Goal: Transaction & Acquisition: Purchase product/service

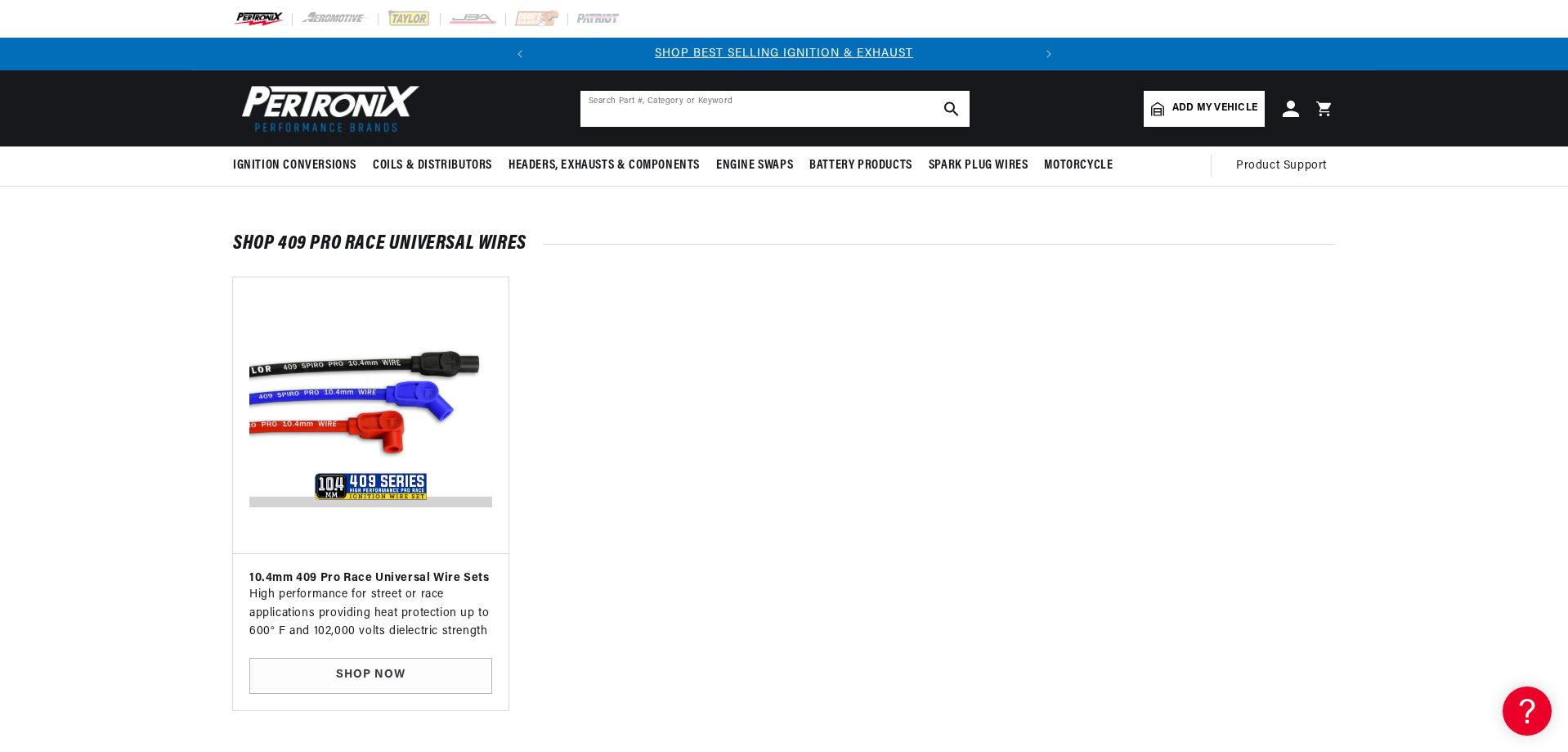
click at [735, 111] on input "text" at bounding box center [774, 109] width 389 height 36
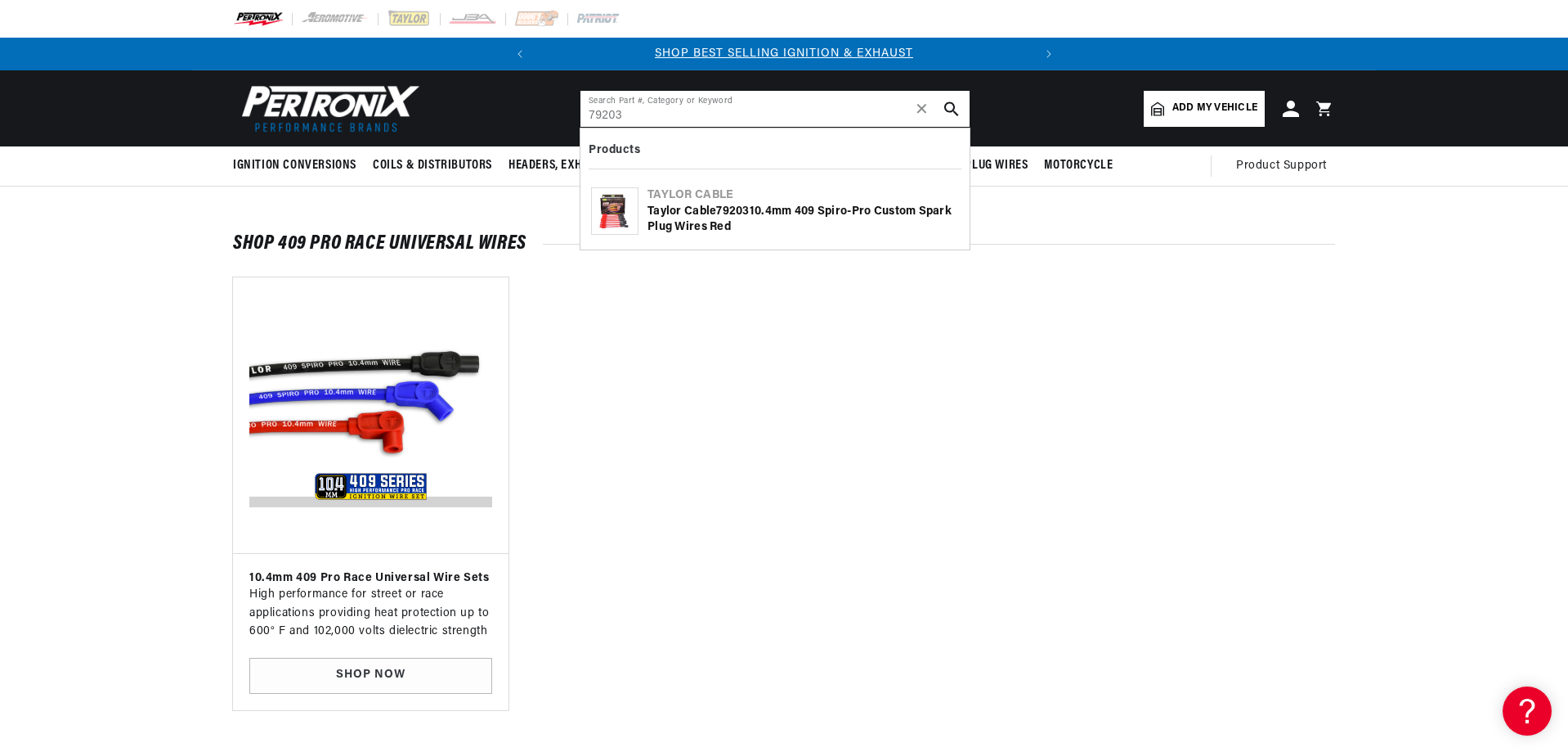
type input "79203"
click at [712, 207] on div "Taylor Cable 79203 10.4mm 409 Spiro-Pro Custom Spark Plug Wires red" at bounding box center [802, 220] width 311 height 32
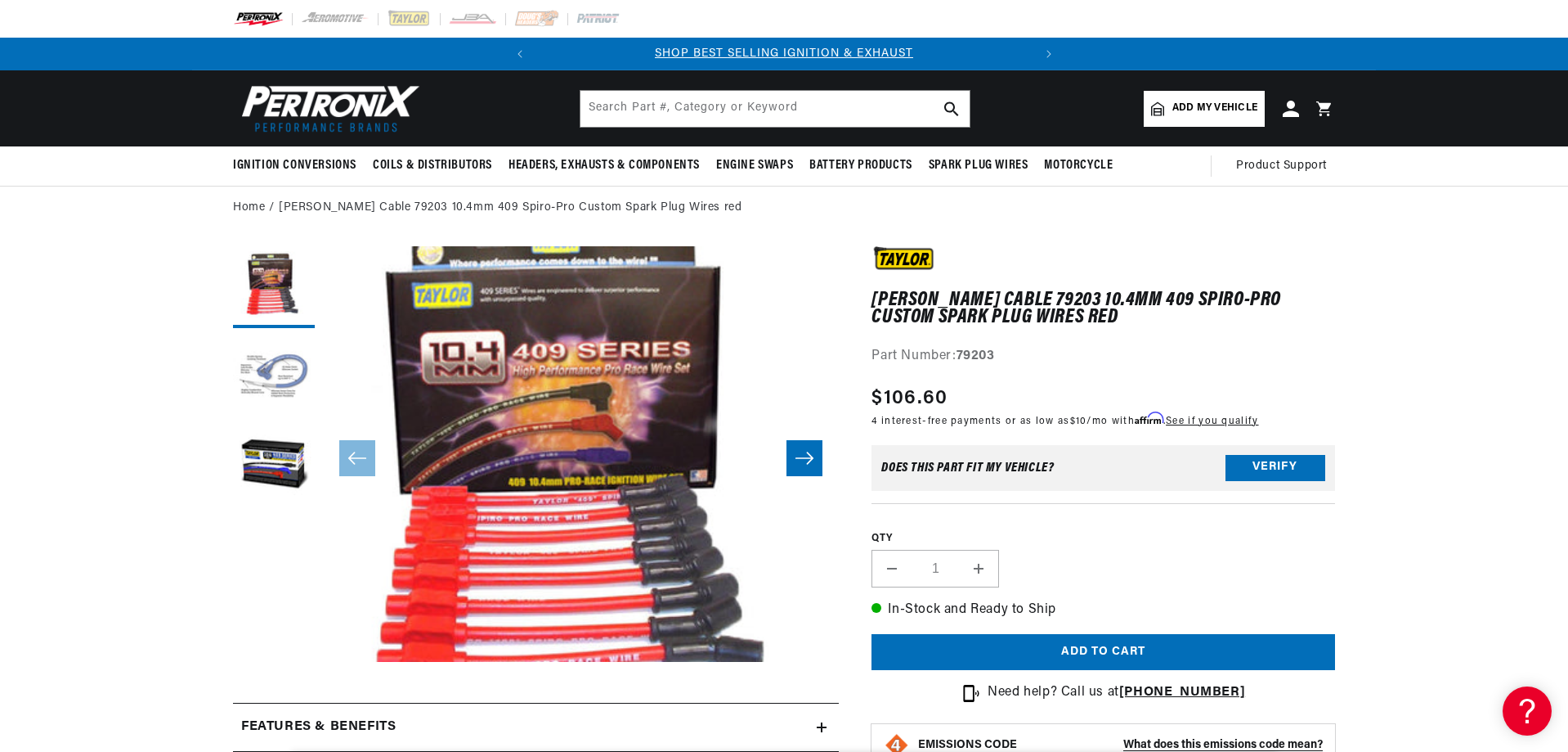
click at [277, 365] on button "Load image 2 in gallery view" at bounding box center [274, 377] width 82 height 82
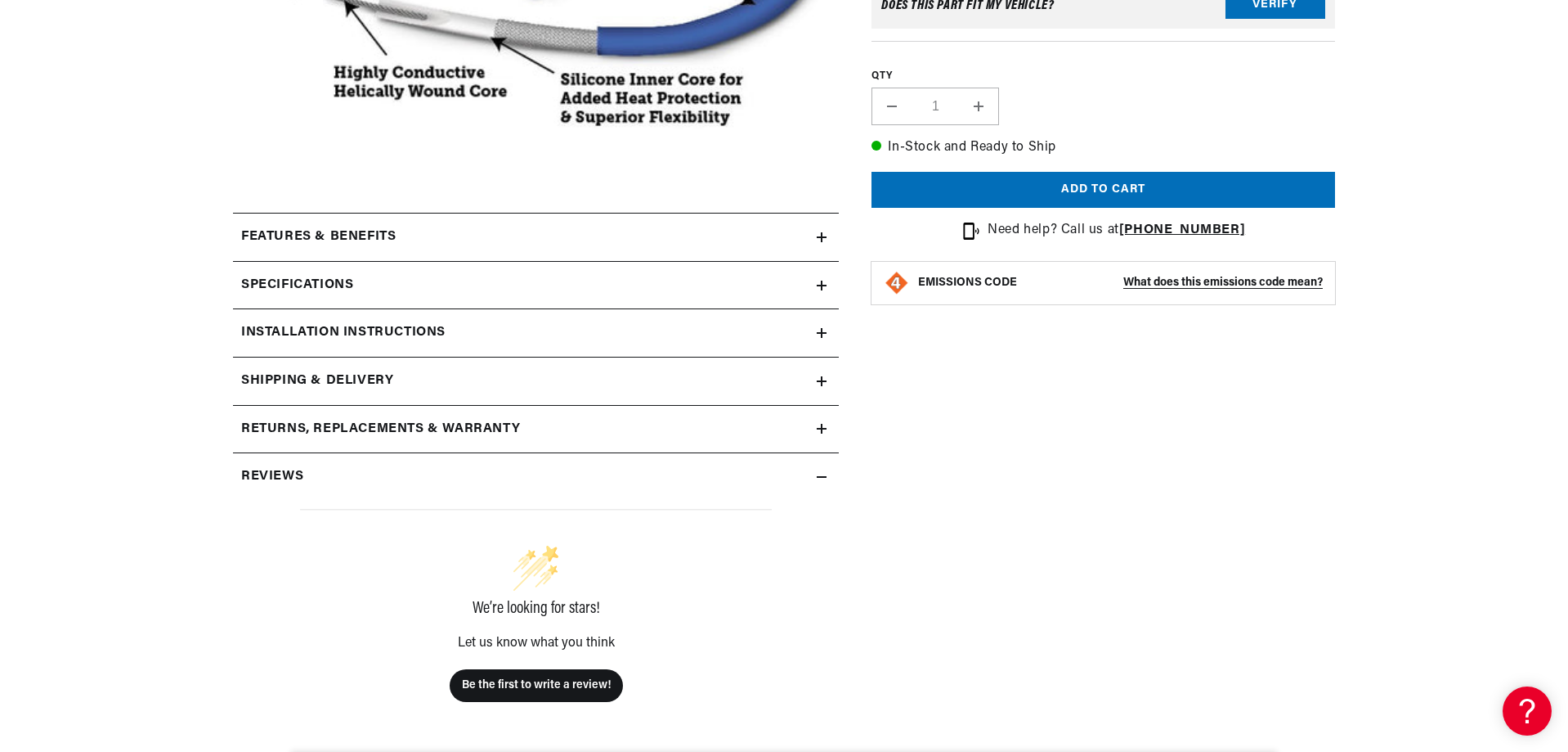
scroll to position [0, 496]
click at [358, 243] on h2 "Features & Benefits" at bounding box center [318, 237] width 154 height 21
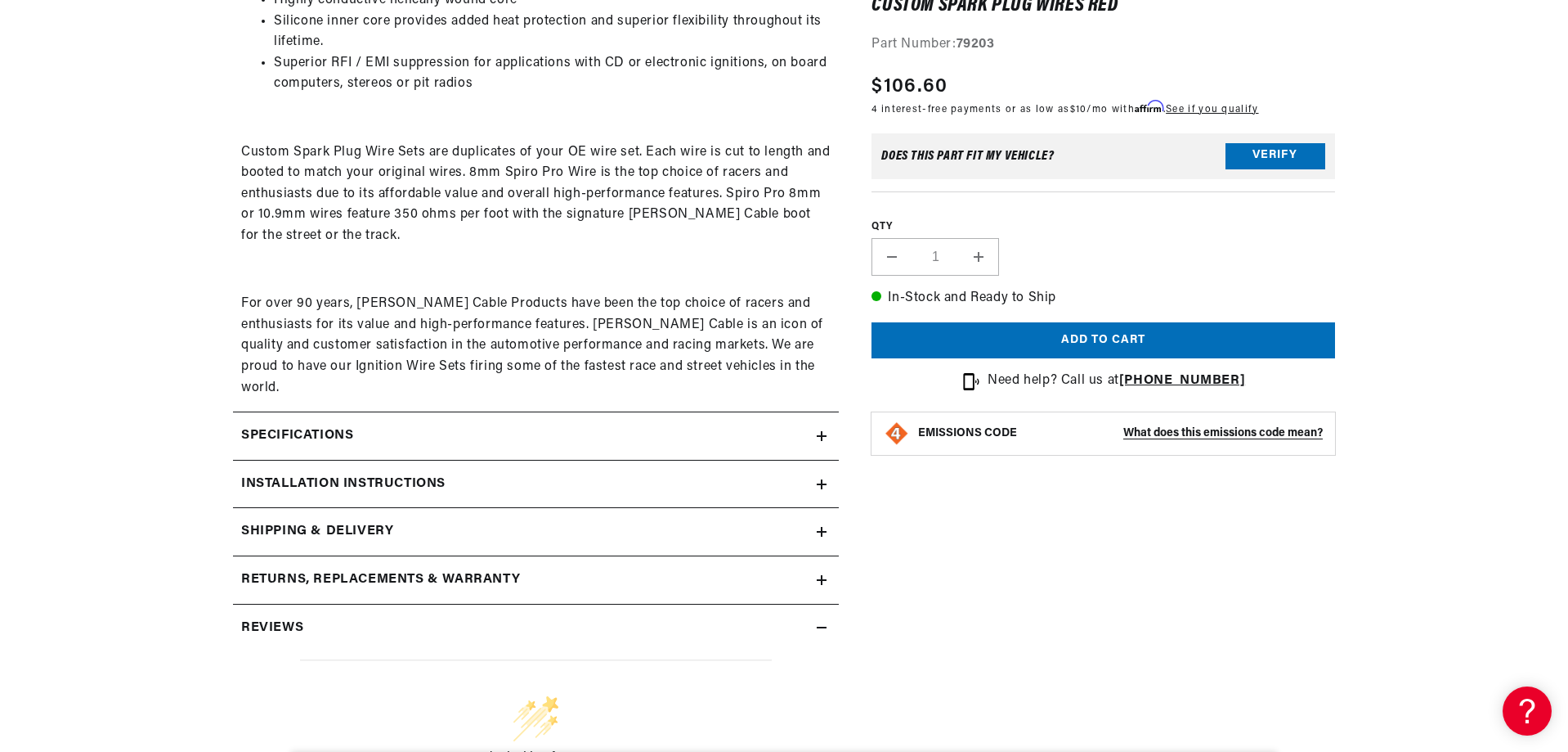
scroll to position [816, 0]
click at [479, 425] on div "Specifications" at bounding box center [524, 435] width 583 height 21
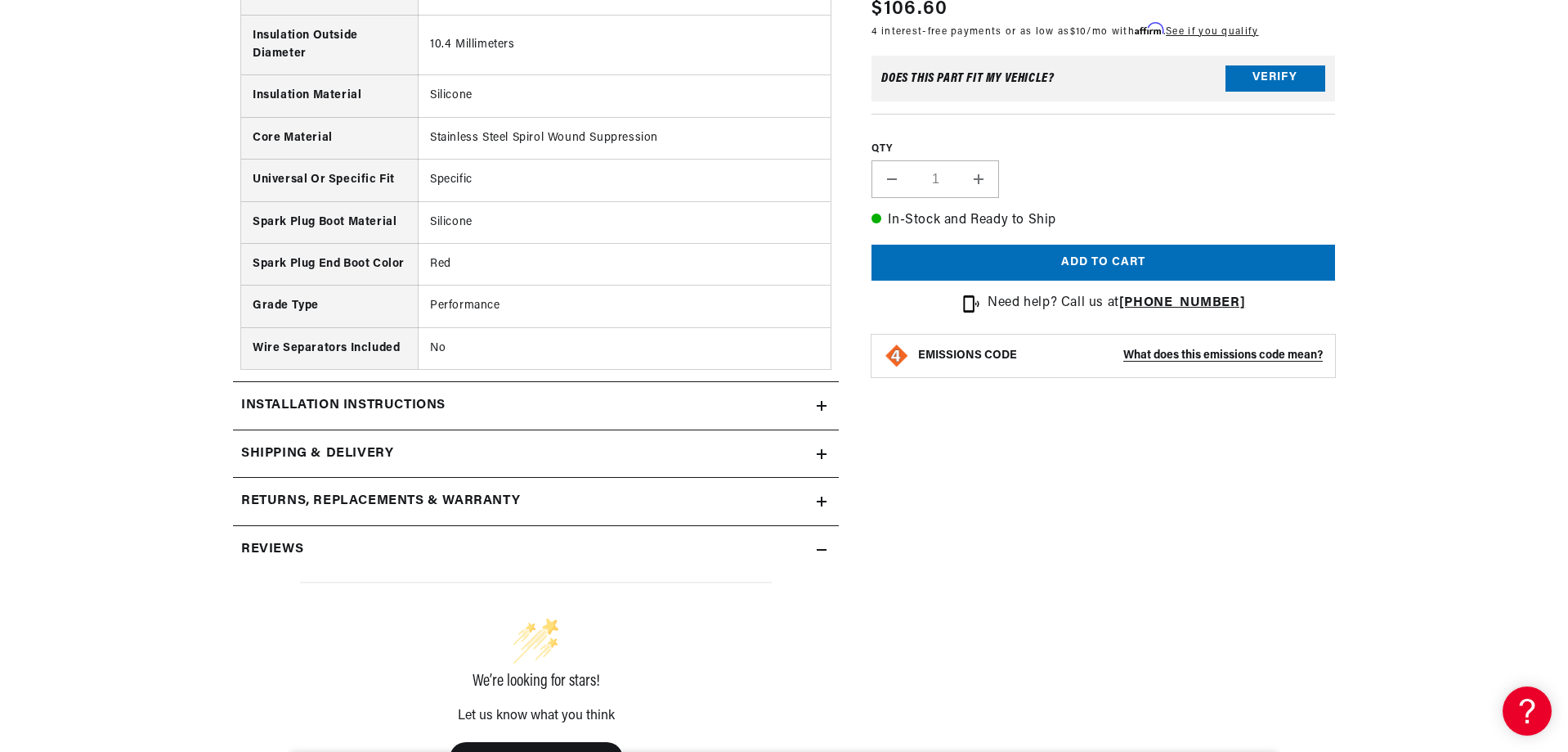
scroll to position [1471, 0]
click at [600, 394] on div "Installation instructions" at bounding box center [524, 405] width 583 height 21
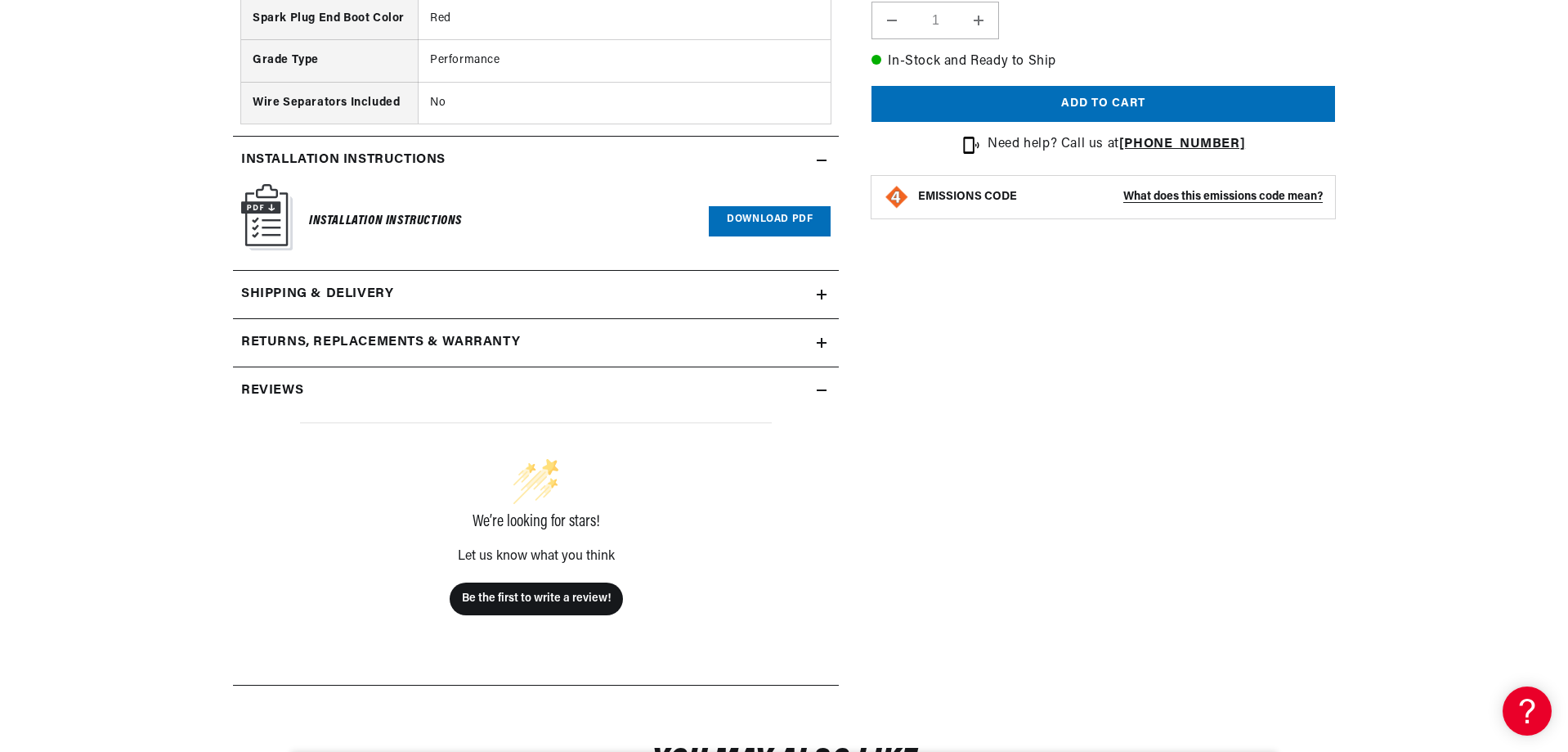
scroll to position [1715, 0]
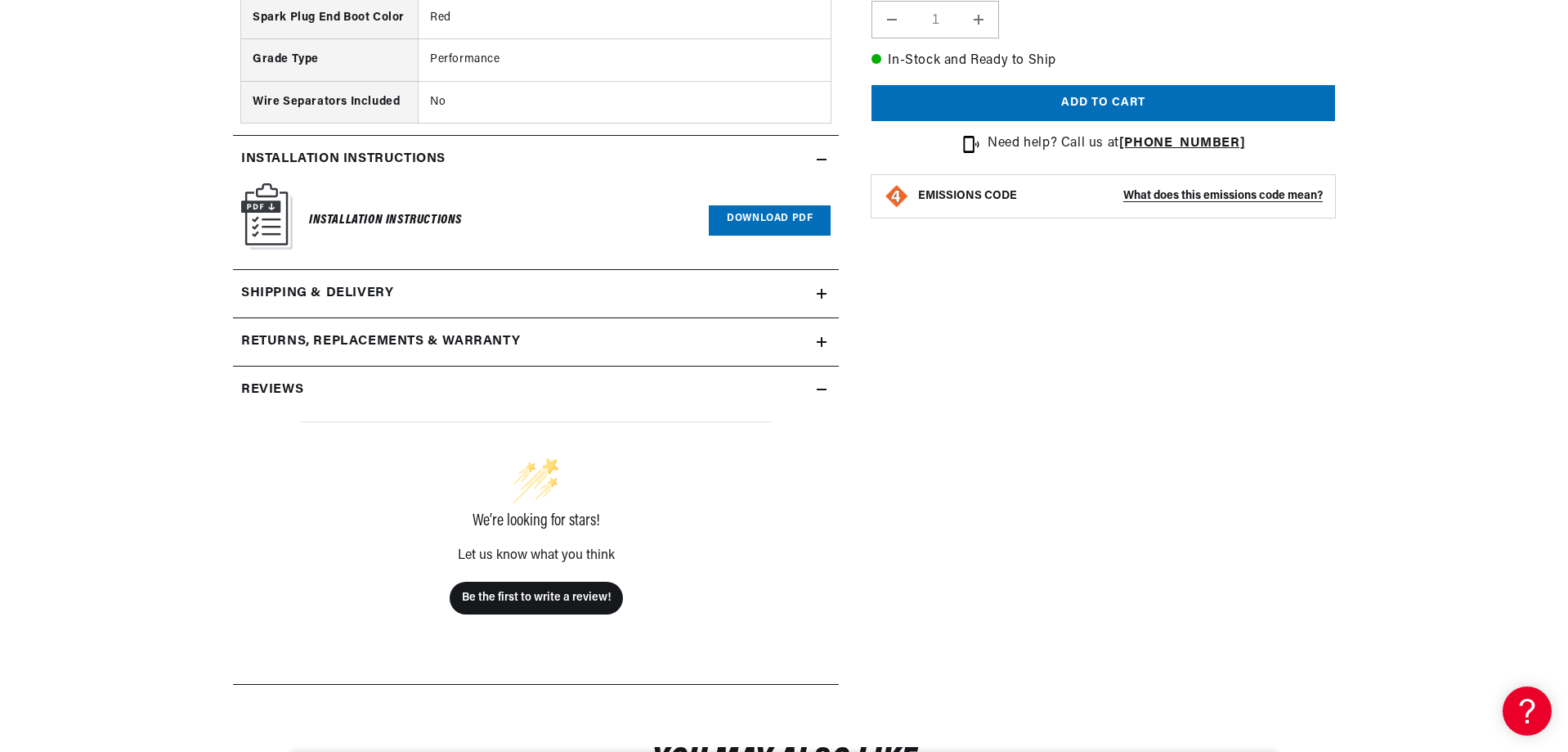
click at [606, 380] on div "Reviews" at bounding box center [524, 390] width 583 height 21
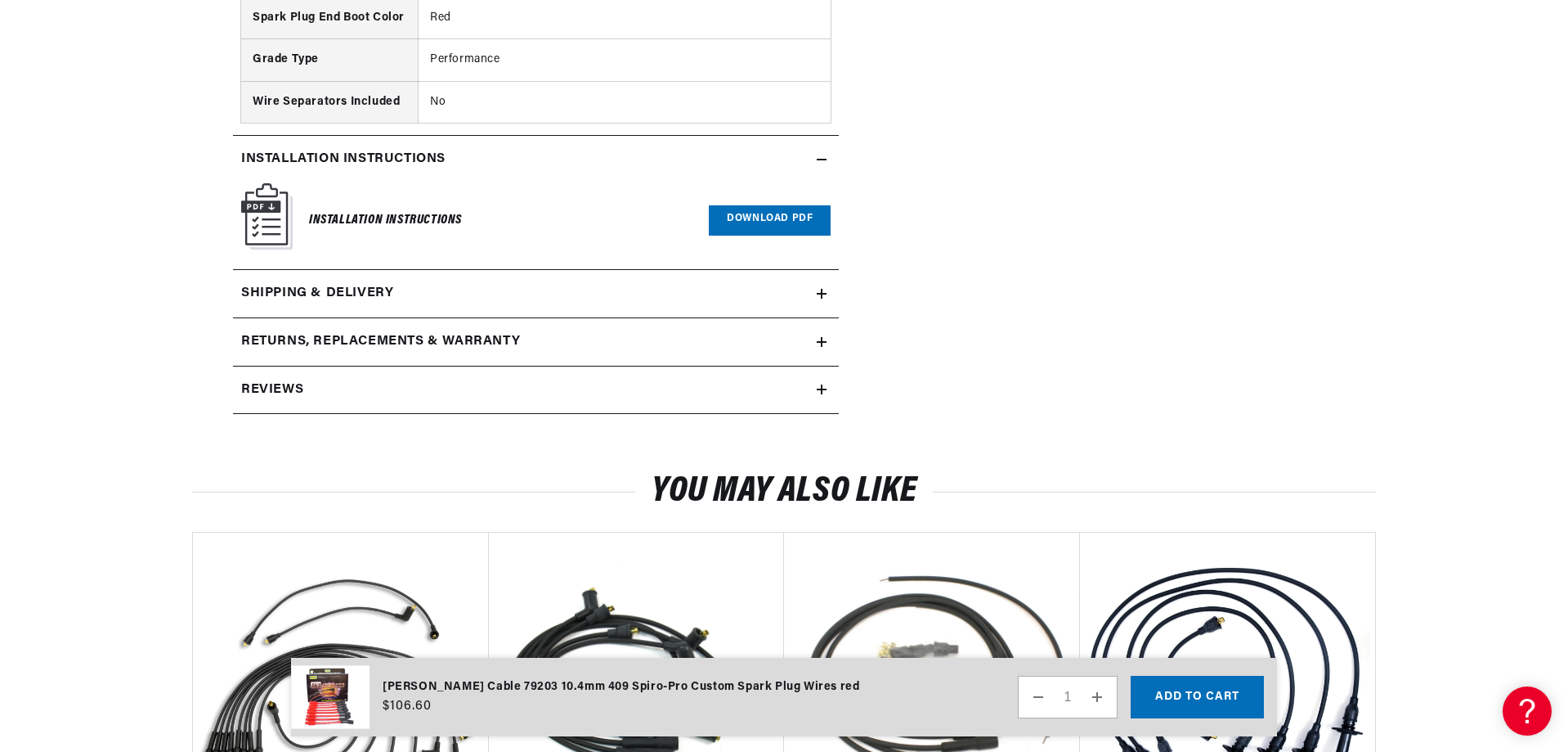
click at [606, 380] on div "Reviews" at bounding box center [524, 390] width 583 height 21
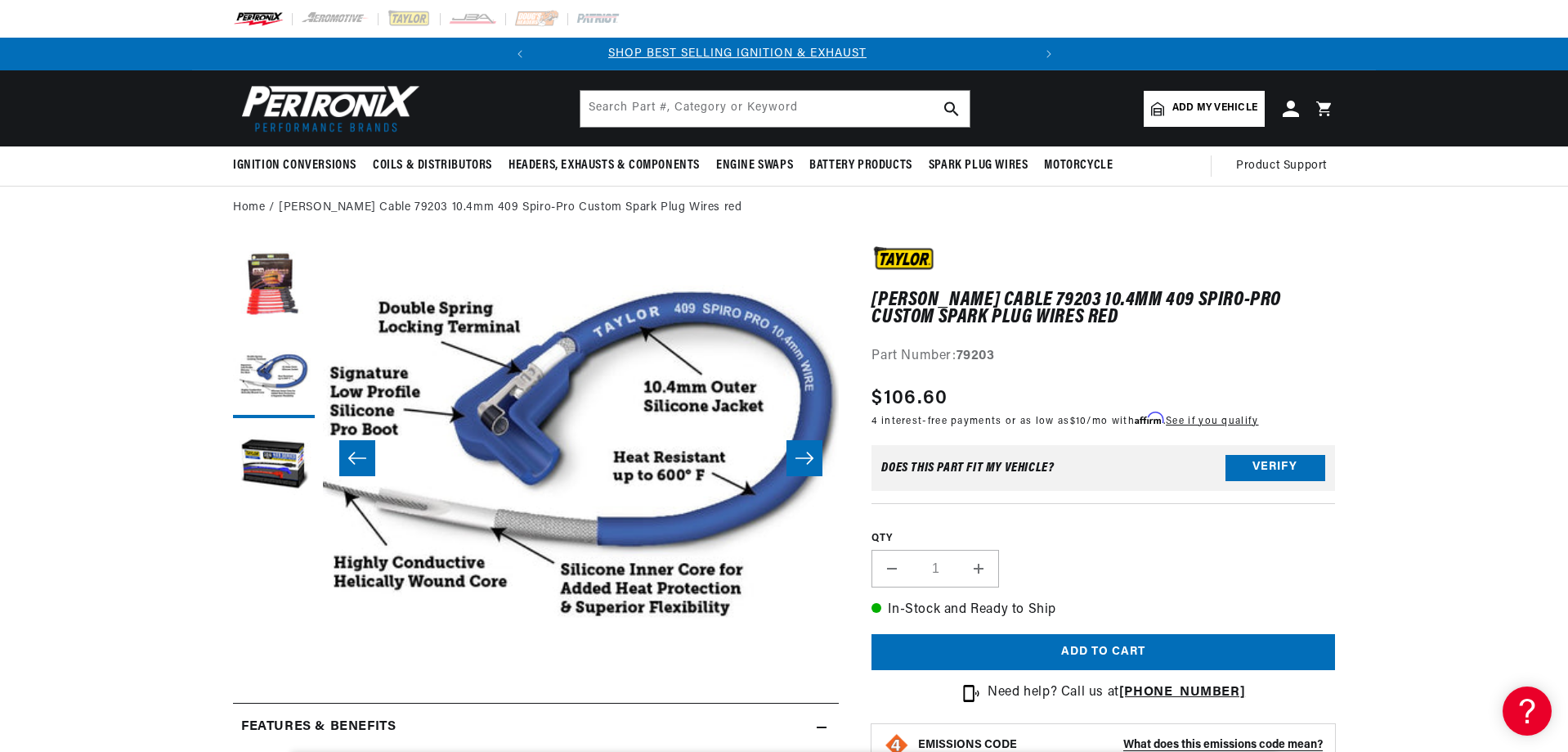
scroll to position [0, 0]
click at [1270, 473] on button "Verify" at bounding box center [1275, 467] width 100 height 26
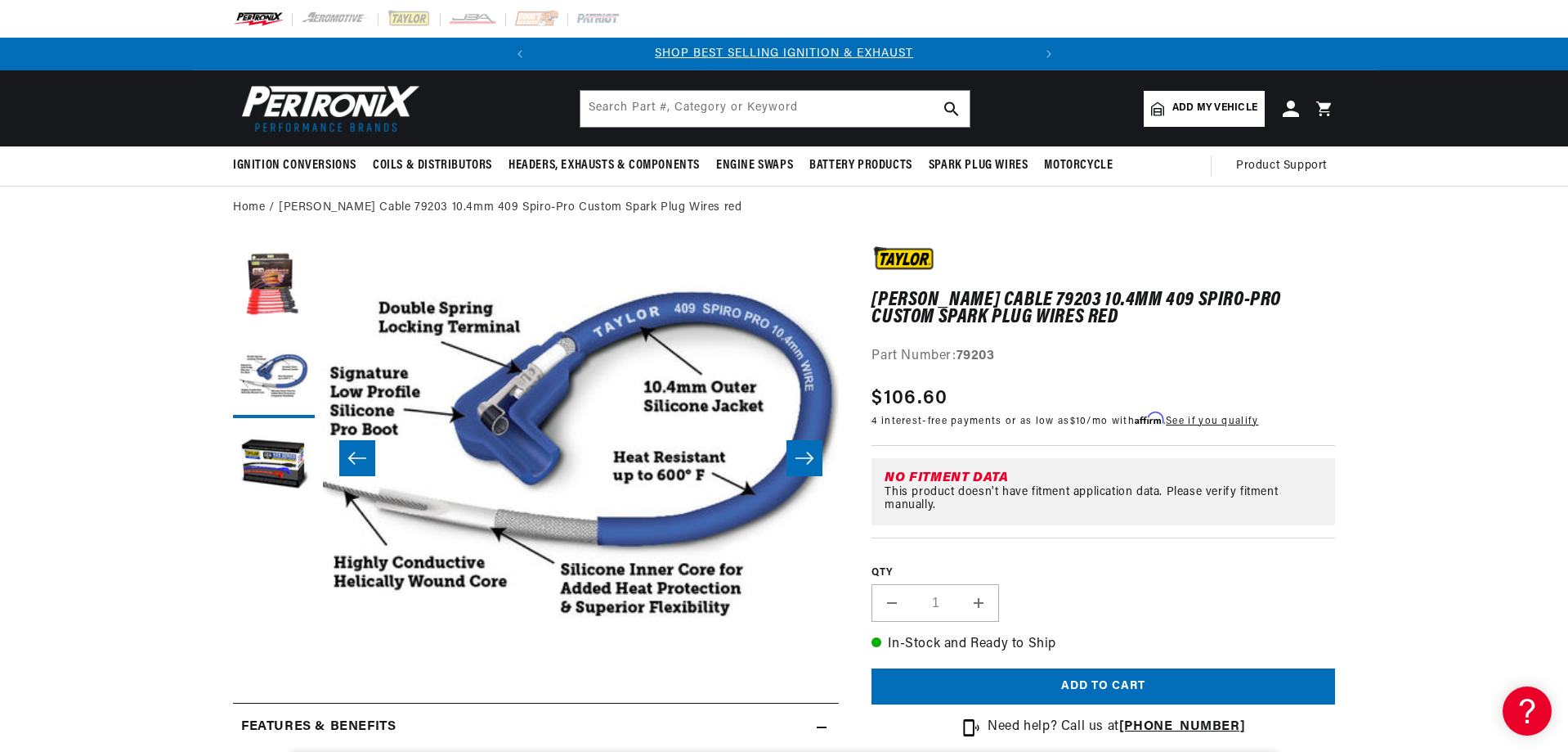
click at [936, 473] on div "No Fitment Data" at bounding box center [1107, 478] width 443 height 13
click at [1209, 114] on span "Add my vehicle" at bounding box center [1214, 109] width 85 height 15
select select "Automotive"
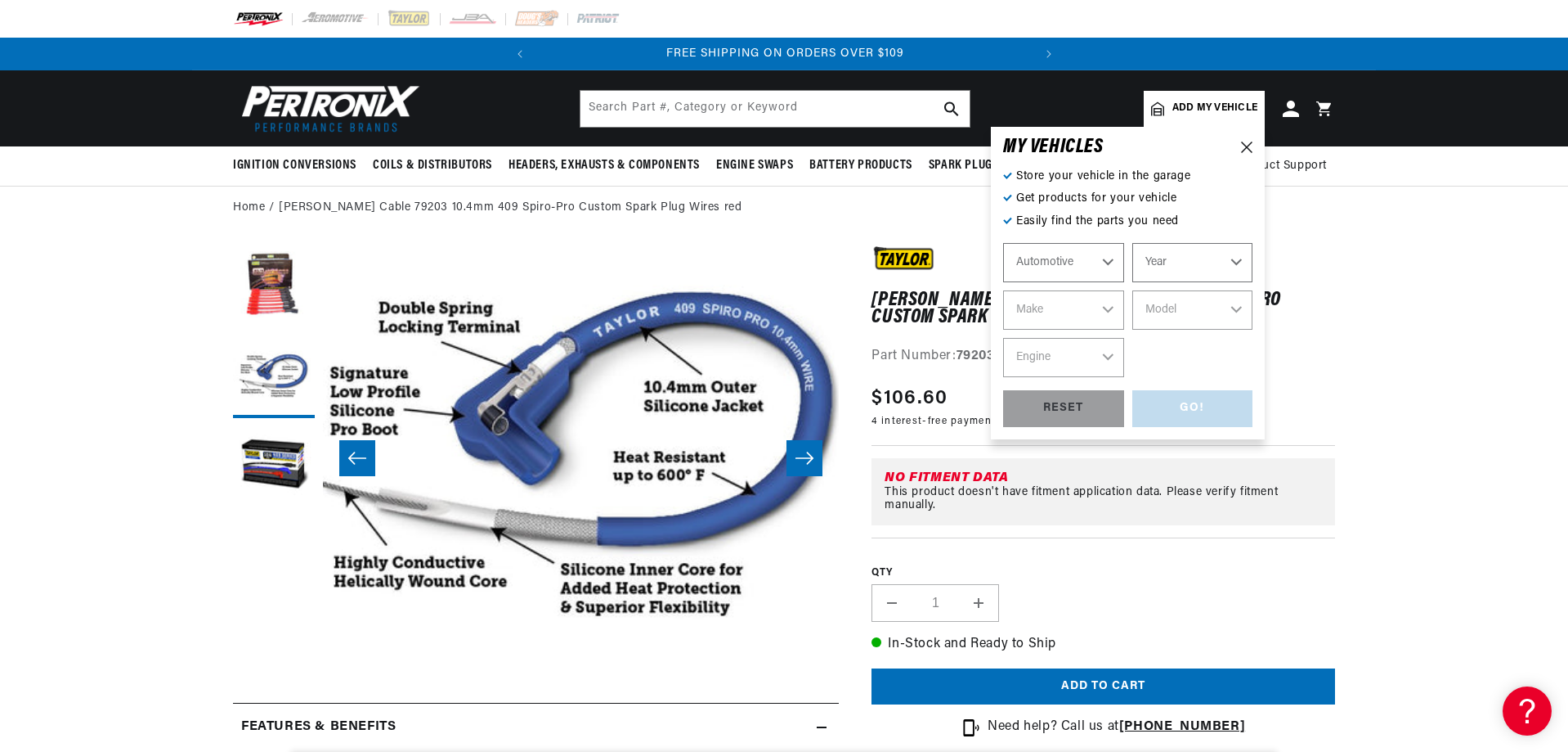
click at [1165, 267] on select "Year 2026 2025 2024 2023 2022 2021 2020 2019 2018 2017 2016 2015 2014 2013 2012…" at bounding box center [1192, 262] width 121 height 39
select select "2001"
click at [1132, 243] on select "Year 2026 2025 2024 2023 2022 2021 2020 2019 2018 2017 2016 2015 2014 2013 2012…" at bounding box center [1192, 262] width 121 height 39
select select "2001"
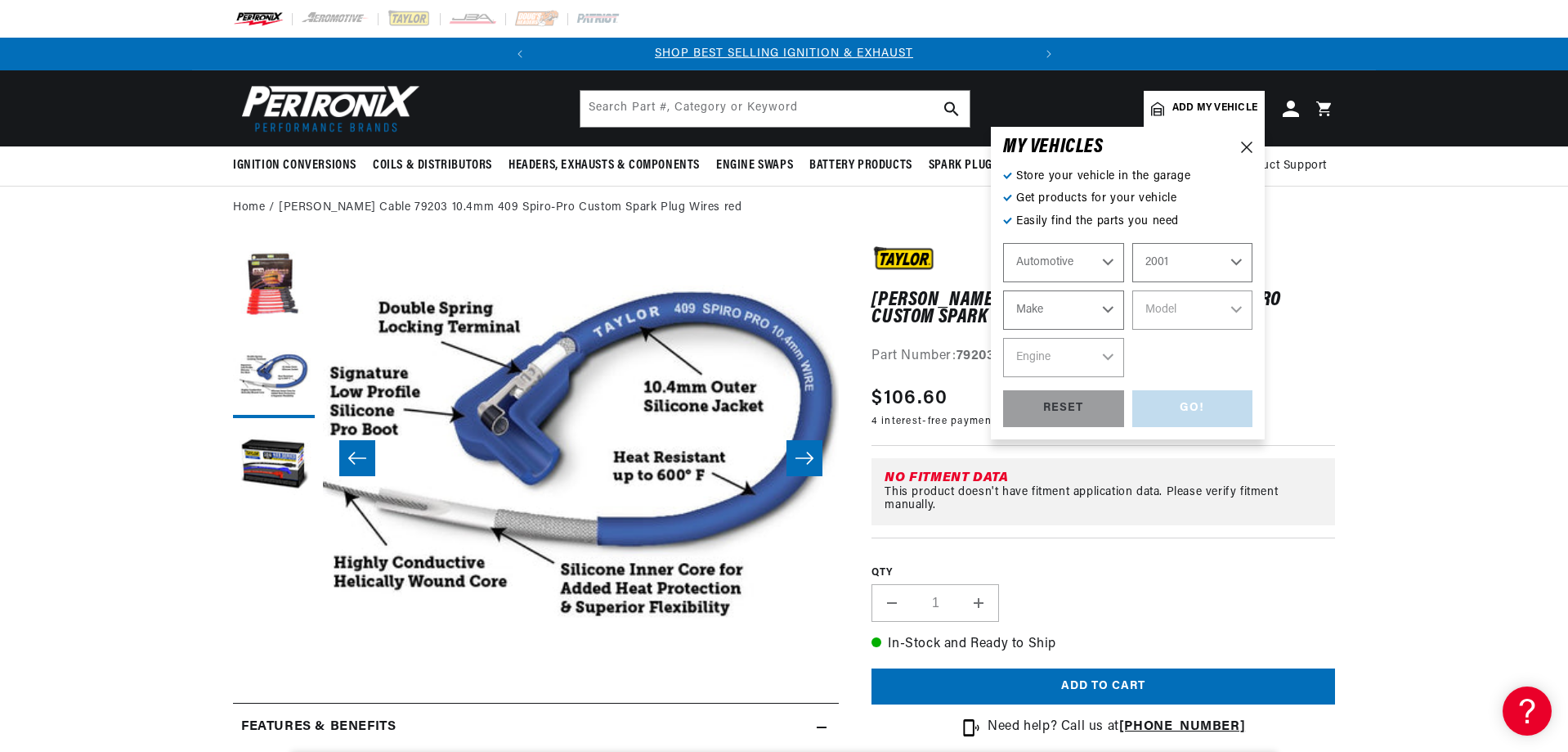
click at [1069, 308] on select "Make Avanti Buick Chevrolet Dodge Ford GMC Isuzu Jeep Lincoln Mercury Oldsmobil…" at bounding box center [1063, 309] width 121 height 39
select select "Chevrolet"
click at [1003, 290] on select "Make Avanti Buick Chevrolet Dodge Ford GMC Isuzu Jeep Lincoln Mercury Oldsmobil…" at bounding box center [1063, 309] width 121 height 39
select select "Chevrolet"
click at [1165, 315] on select "Model Astro B7 Blazer C1500 C3500HD C6500 Kodiak C7500 Kodiak Camaro Corvette E…" at bounding box center [1192, 309] width 121 height 39
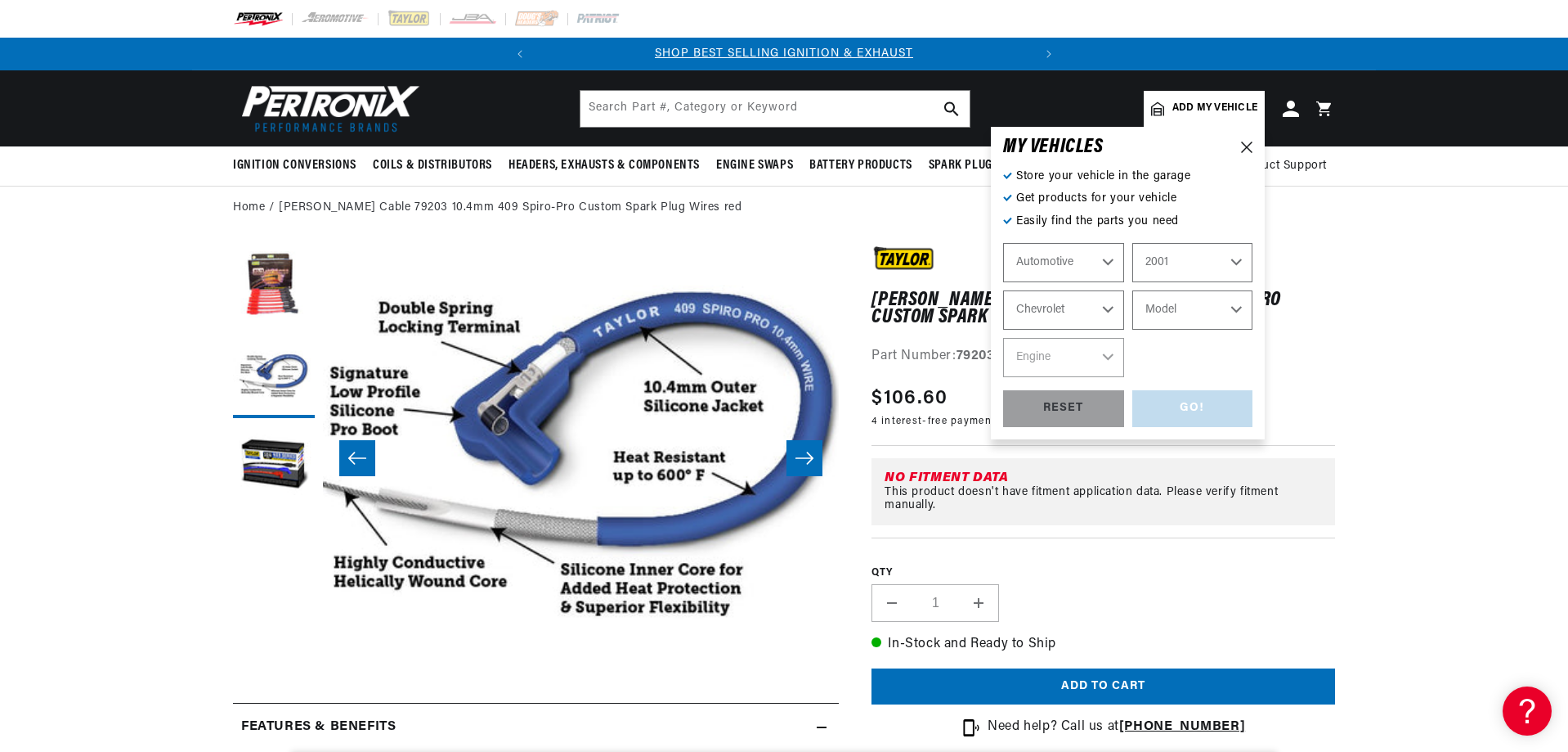
select select "Corvette"
click at [1132, 290] on select "Model Astro B7 Blazer C1500 C3500HD C6500 Kodiak C7500 Kodiak Camaro Corvette E…" at bounding box center [1192, 309] width 121 height 39
select select "Corvette"
click at [1047, 358] on select "Engine 5.7L" at bounding box center [1063, 357] width 121 height 39
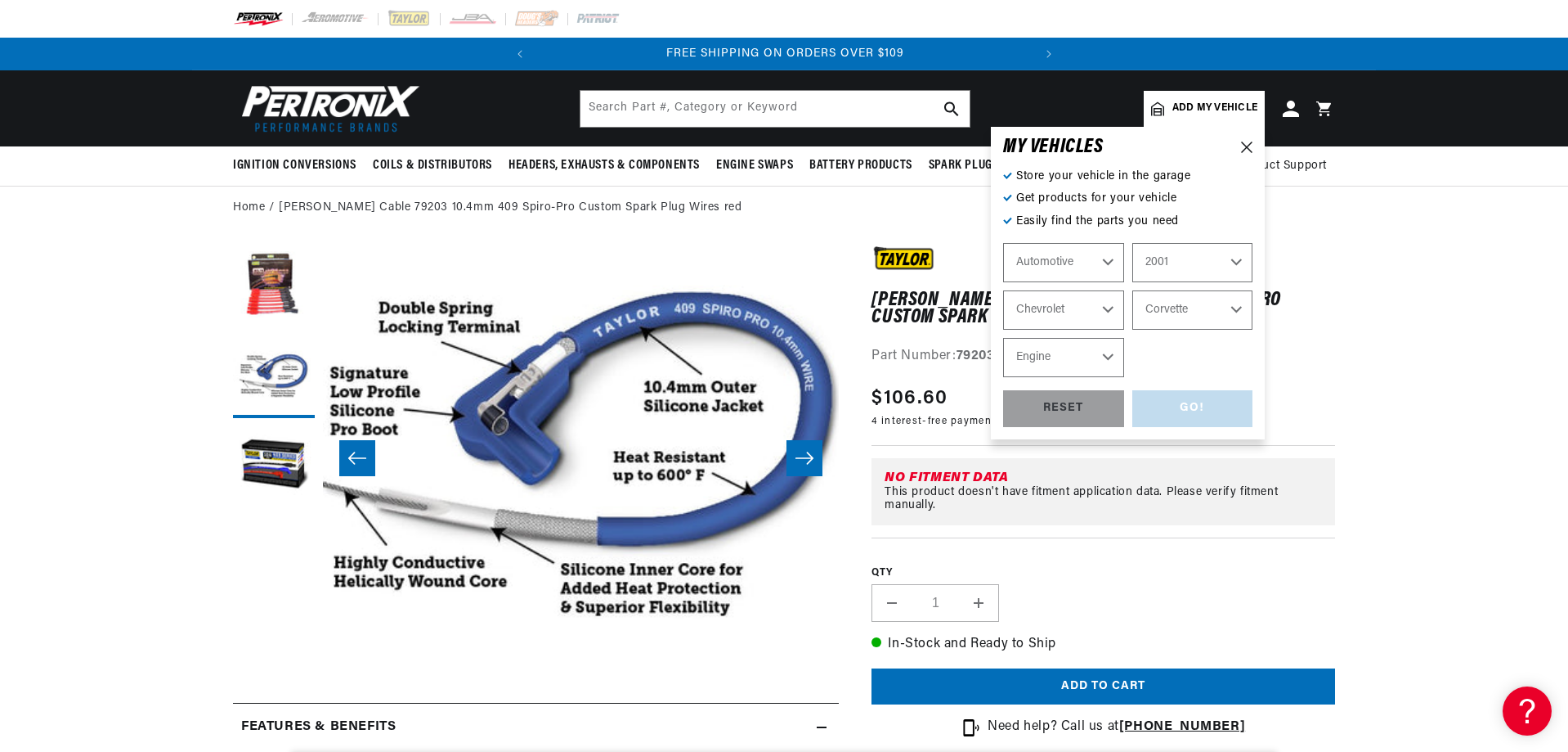
select select "5.7L"
click at [1003, 338] on select "Engine 5.7L" at bounding box center [1063, 357] width 121 height 39
select select "5.7L"
click at [1207, 404] on div "GO!" at bounding box center [1192, 408] width 121 height 37
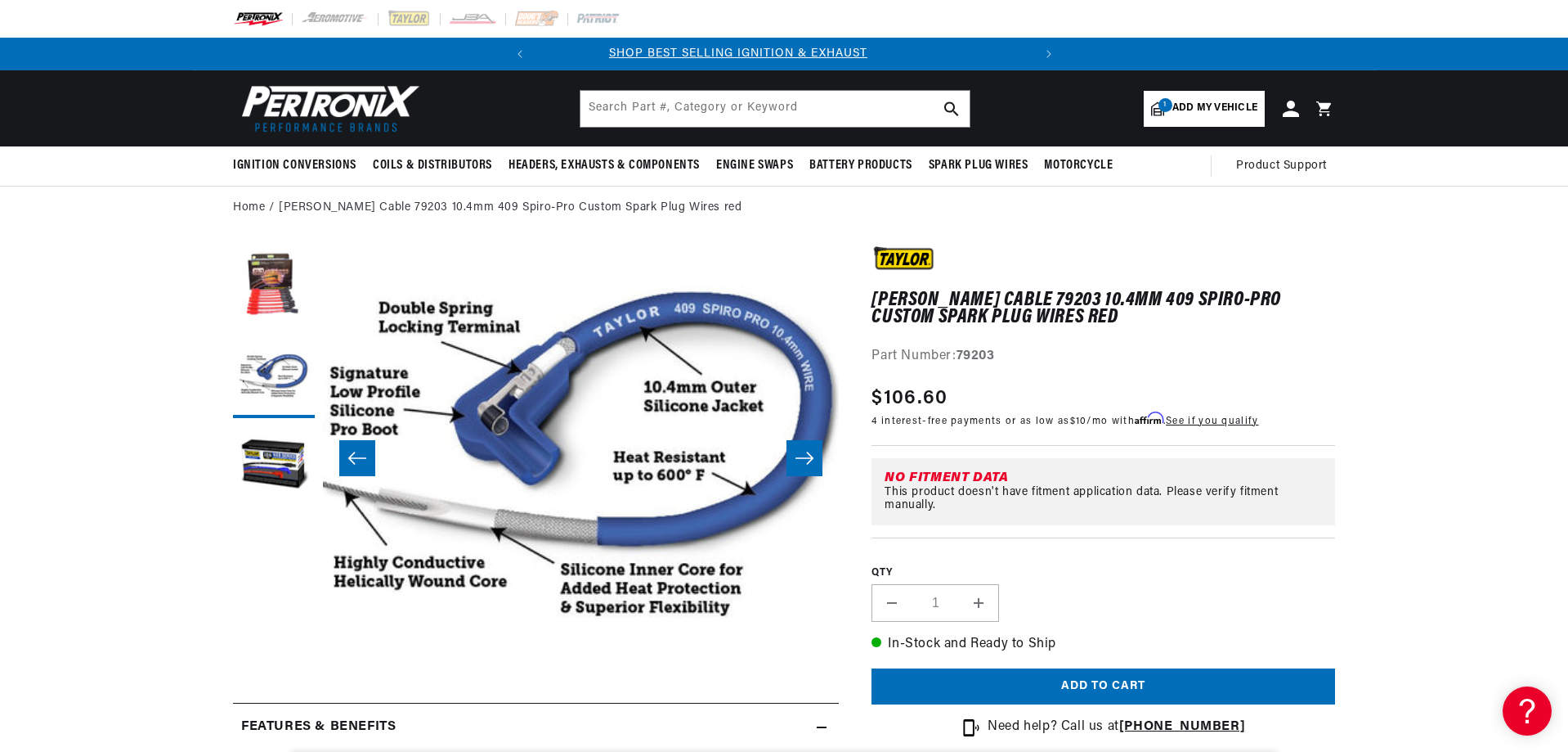
scroll to position [0, 0]
click at [1035, 488] on div "This product doesn't have fitment application data. Please verify fitment manua…" at bounding box center [1107, 498] width 443 height 26
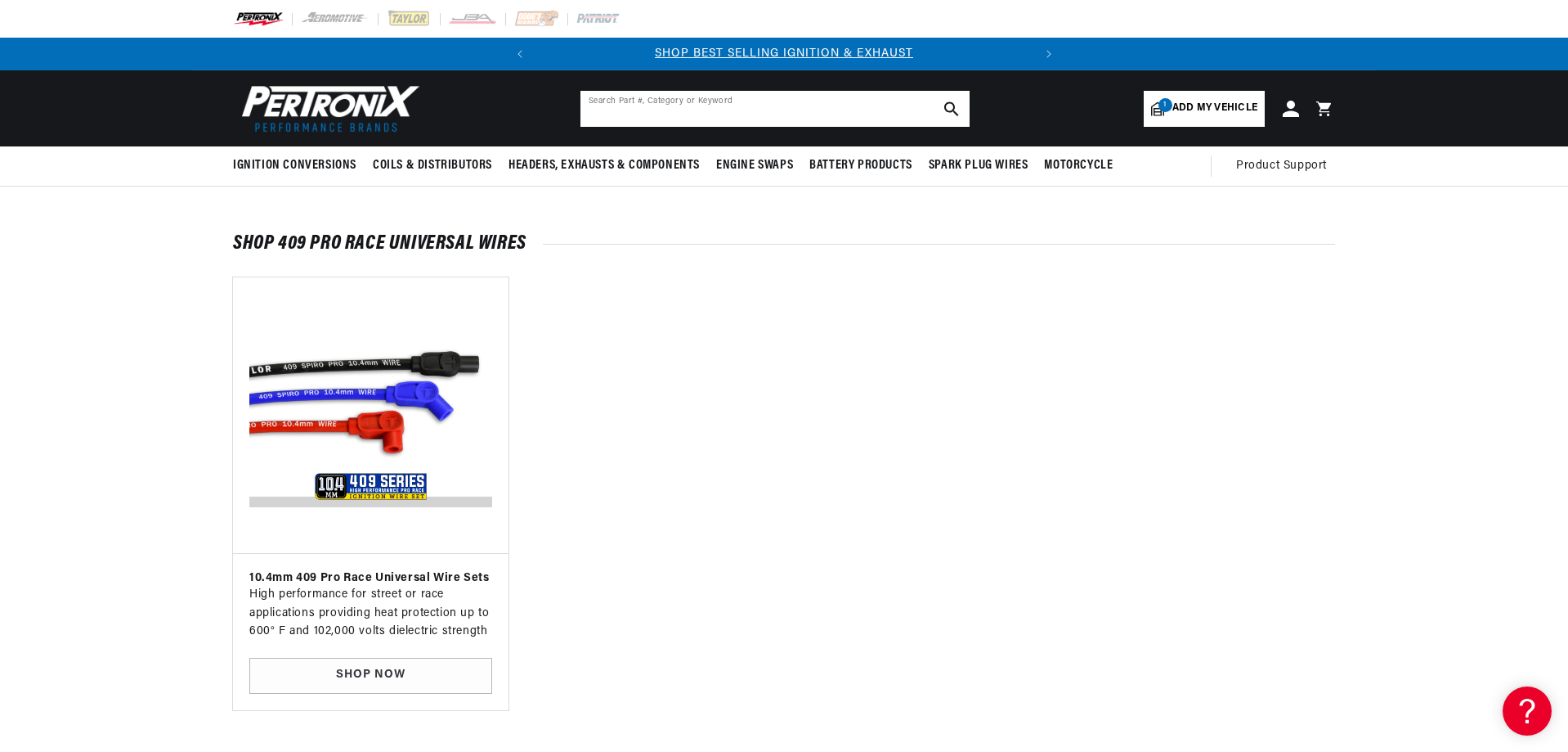
click at [616, 109] on input "text" at bounding box center [774, 109] width 389 height 36
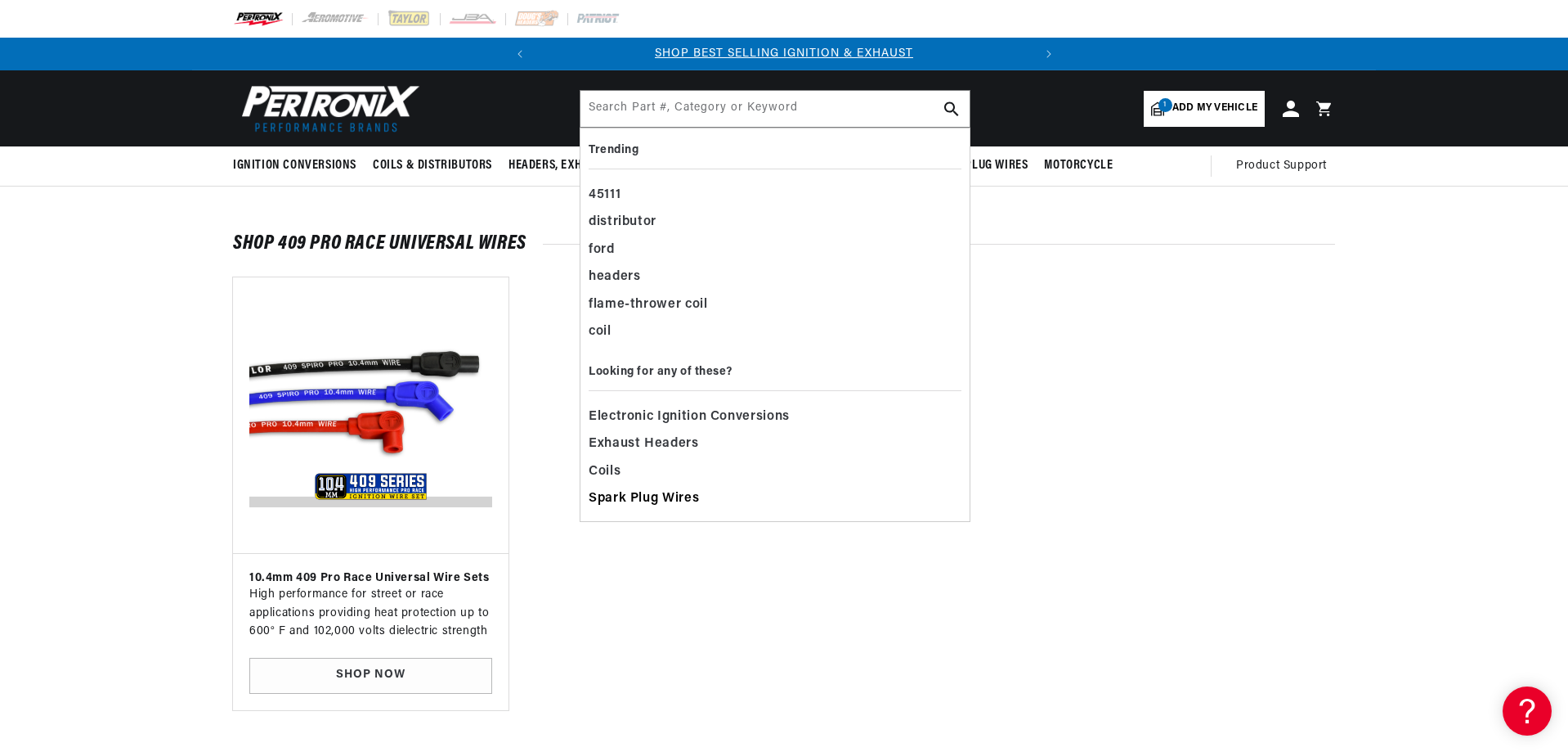
click at [638, 498] on span "Spark Plug Wires" at bounding box center [644, 499] width 110 height 23
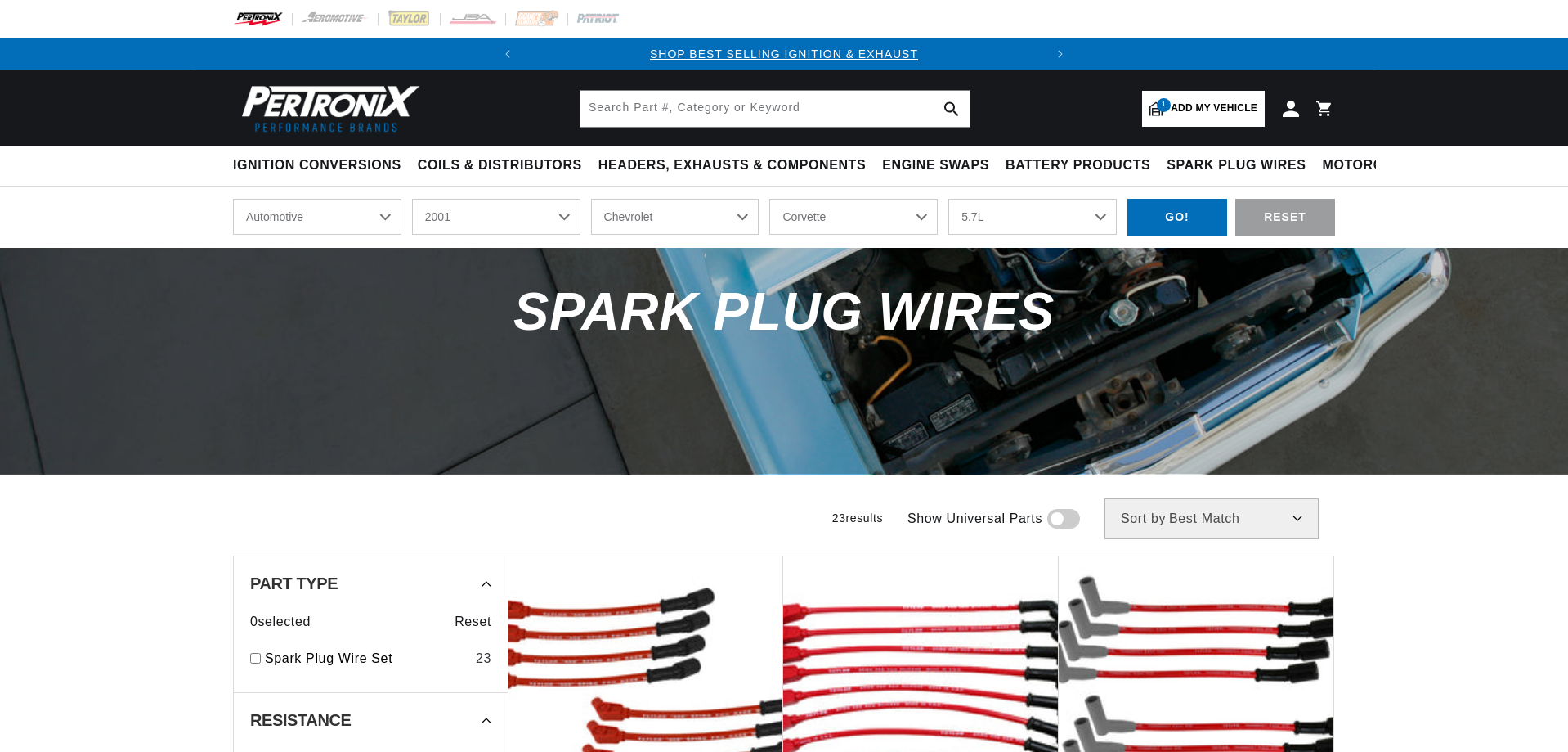
select select "2001"
select select "Chevrolet"
select select "Corvette"
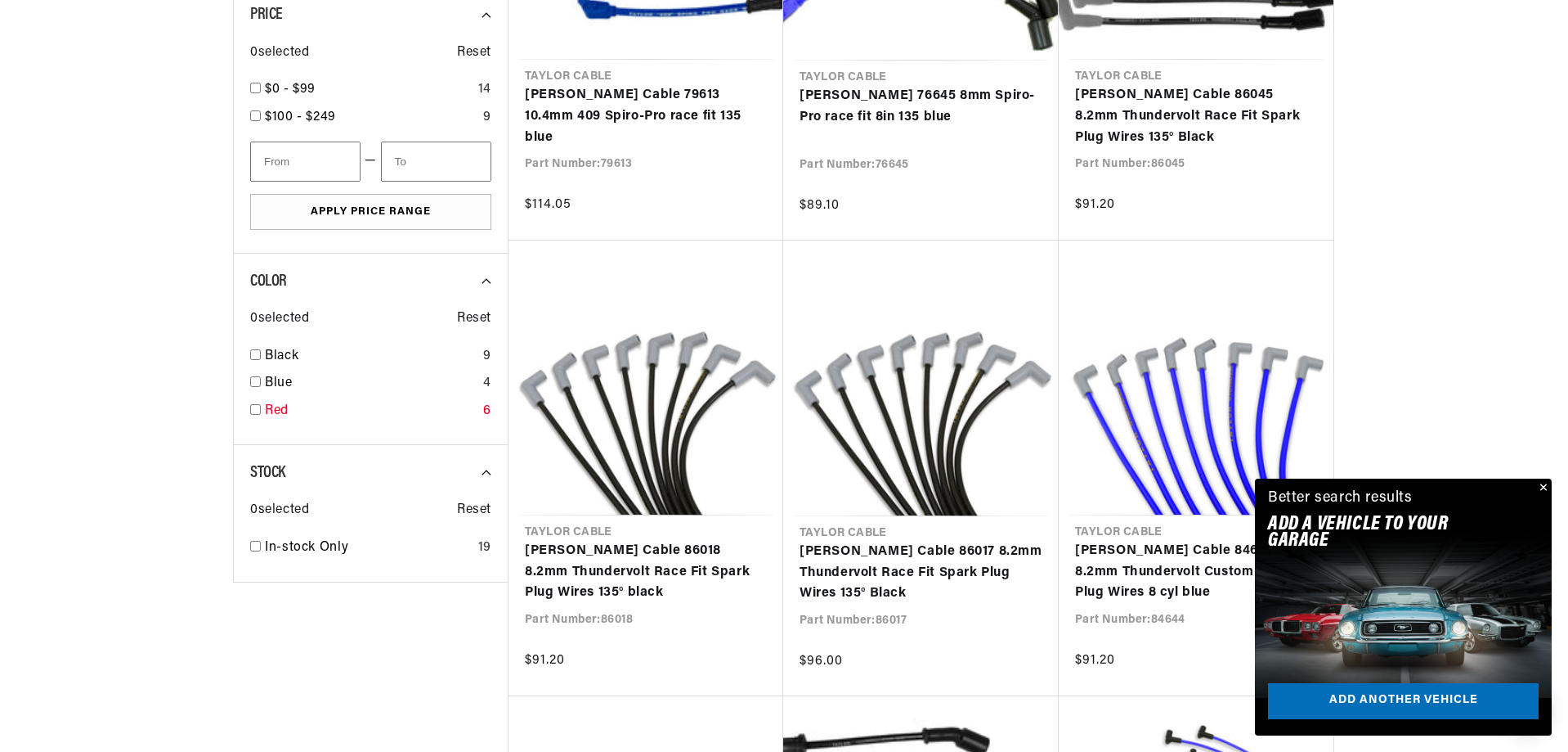
scroll to position [0, 496]
click at [257, 407] on input "checkbox" at bounding box center [255, 408] width 10 height 10
checkbox input "false"
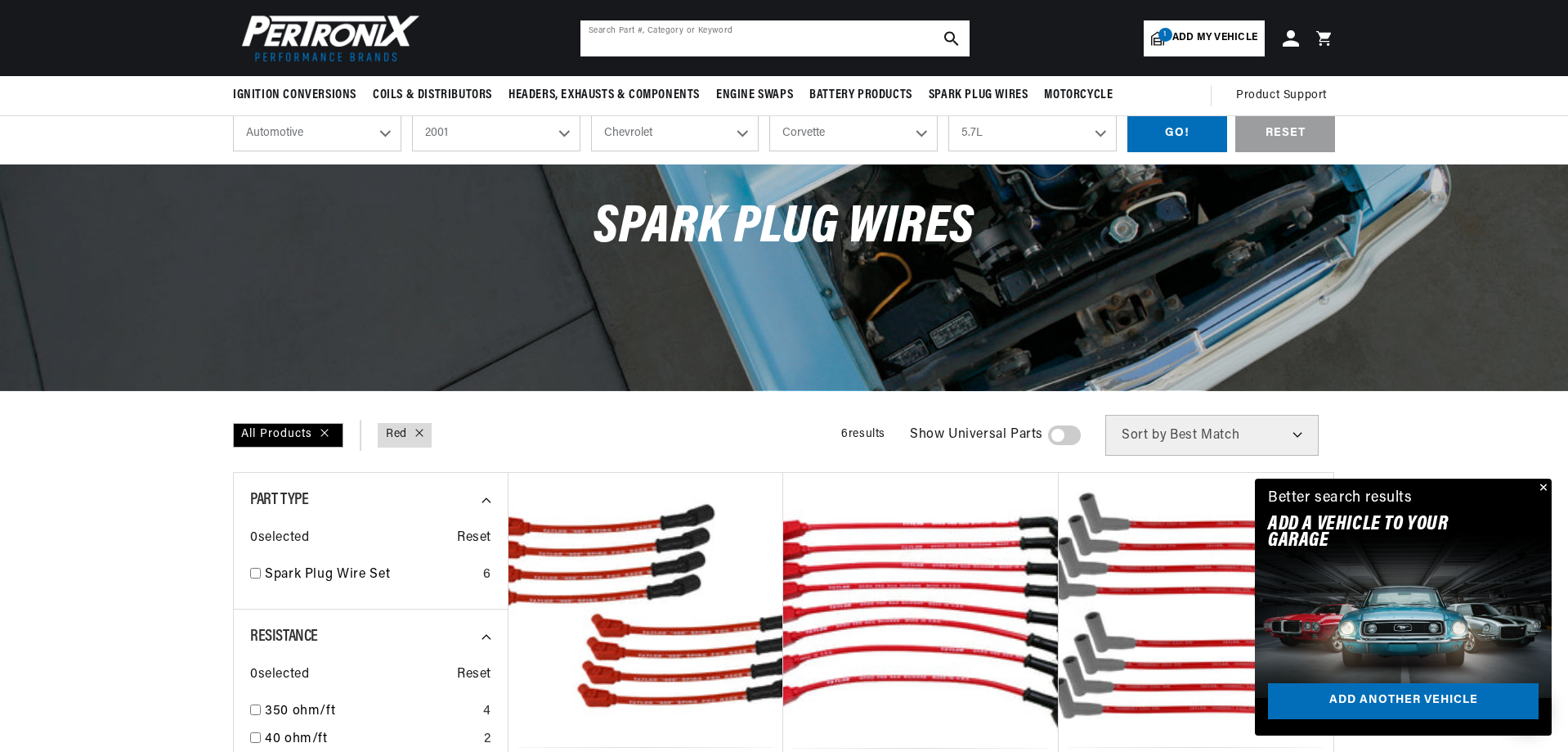
click at [730, 40] on input "text" at bounding box center [774, 38] width 389 height 36
type input "19203"
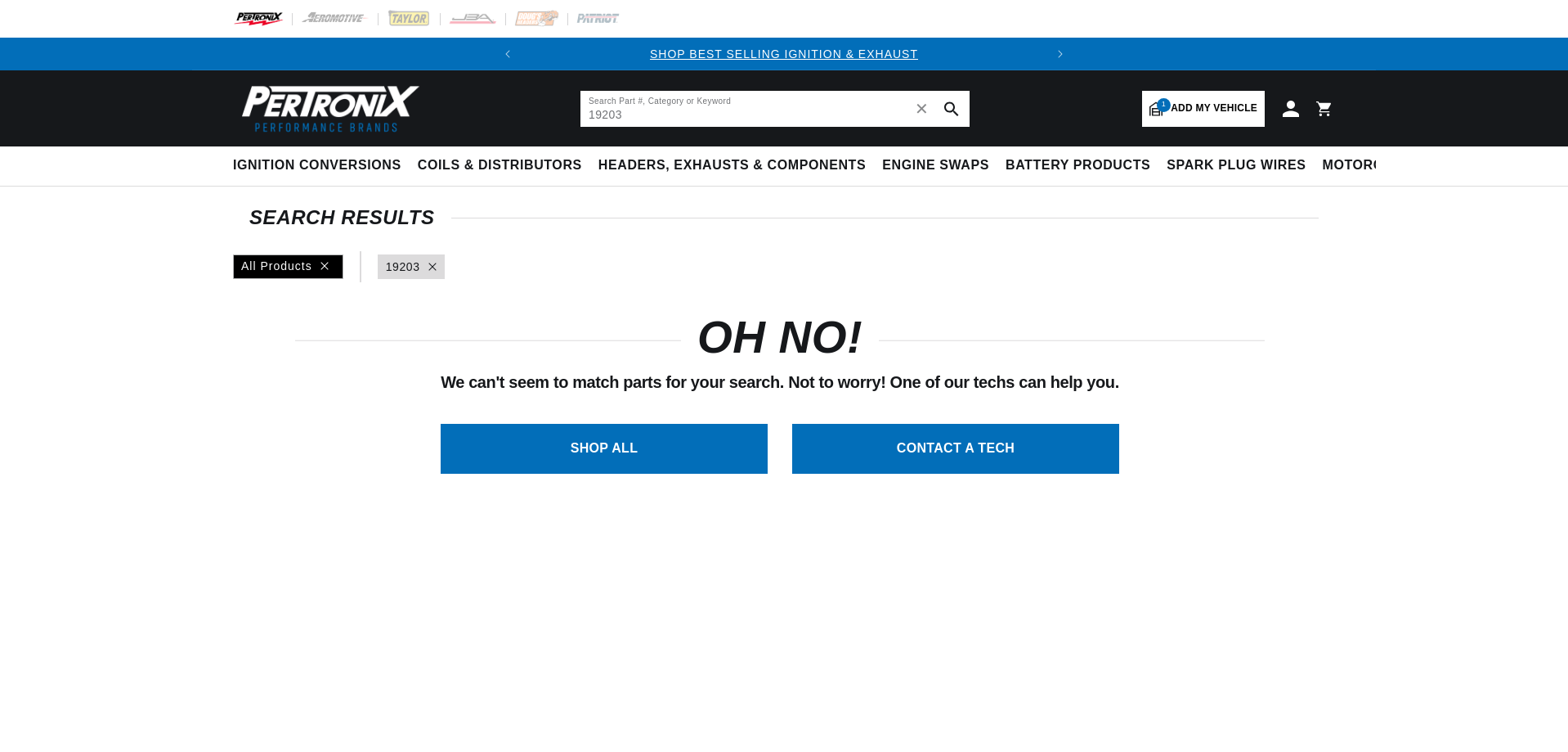
click at [680, 115] on input "19203" at bounding box center [774, 109] width 389 height 36
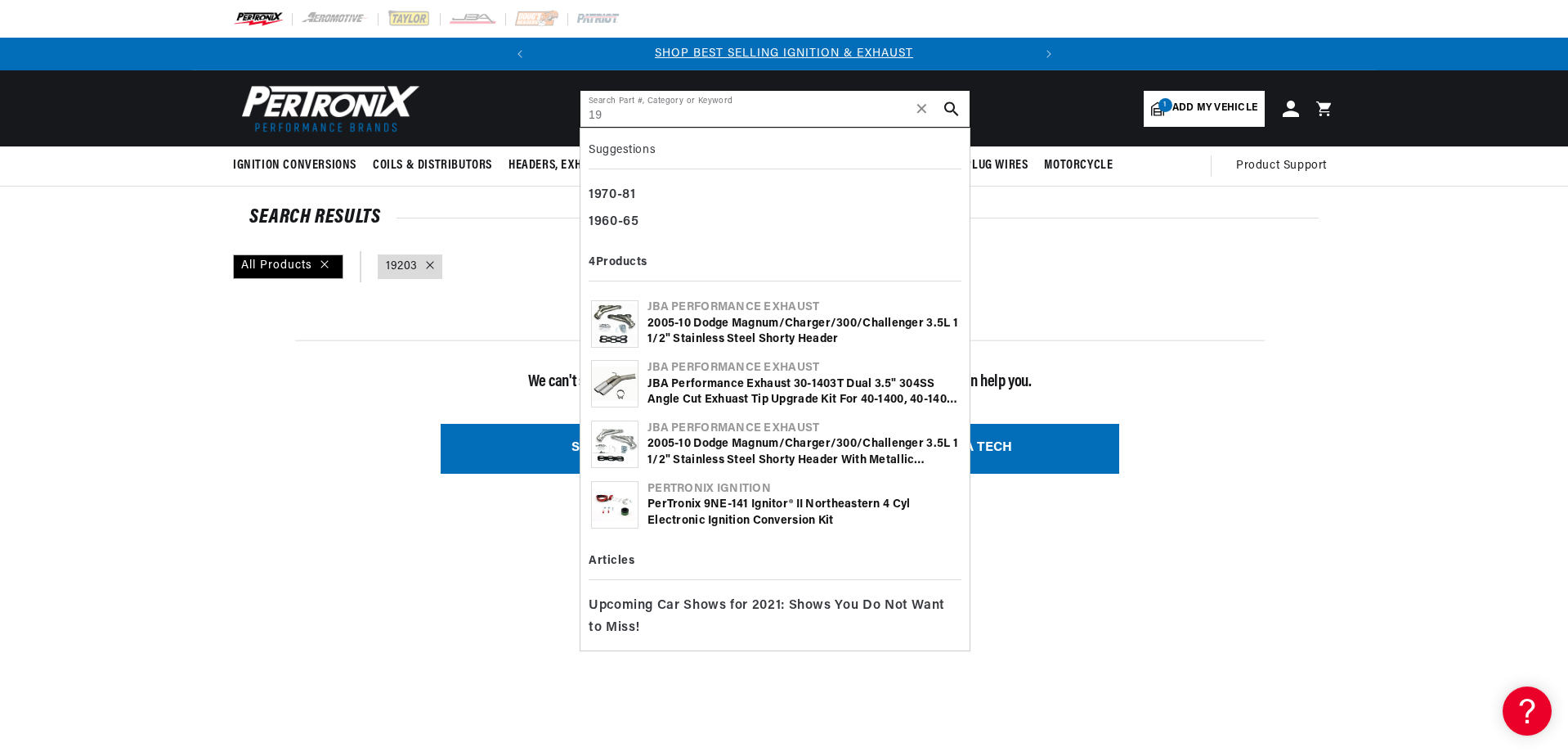
type input "1"
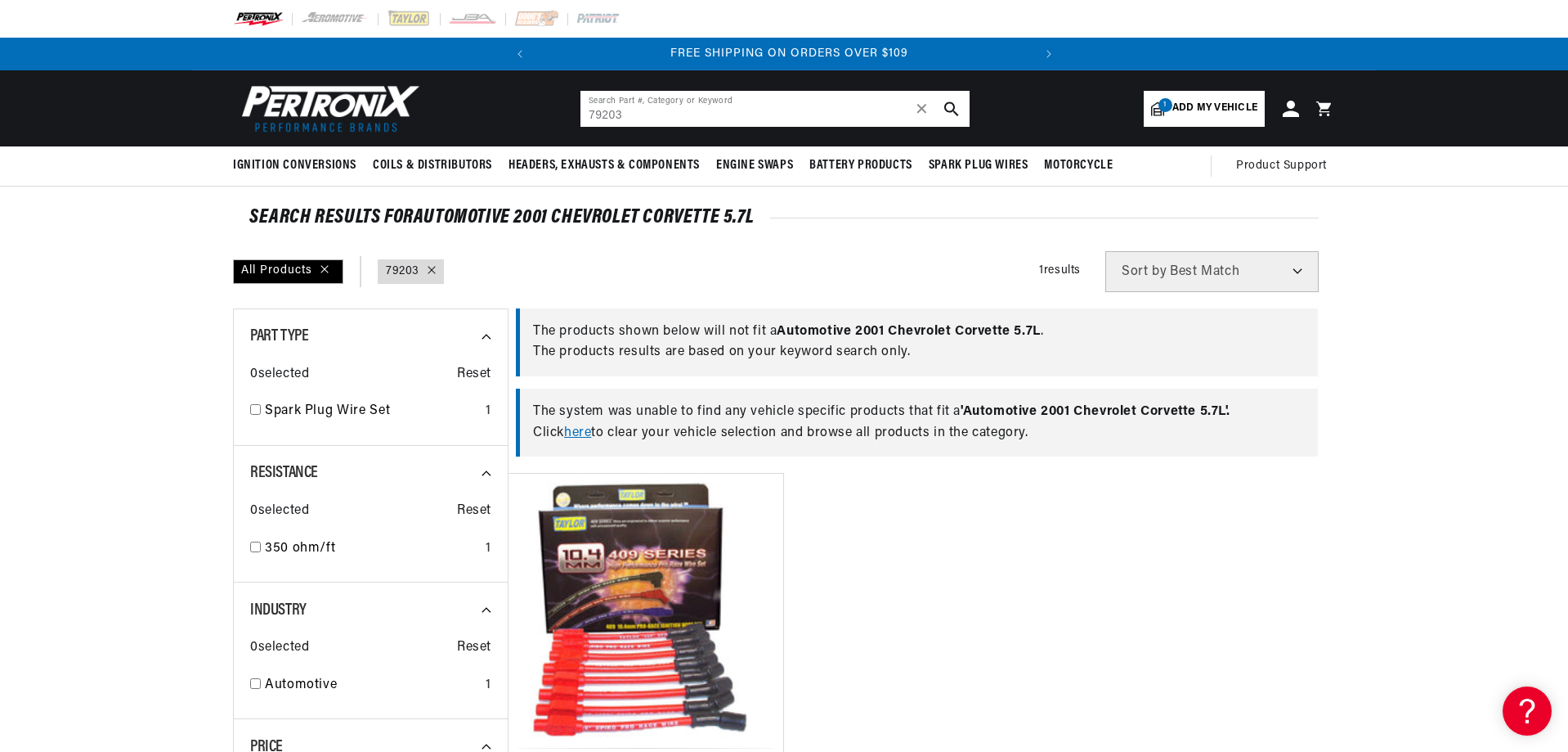
scroll to position [0, 496]
type input "19203"
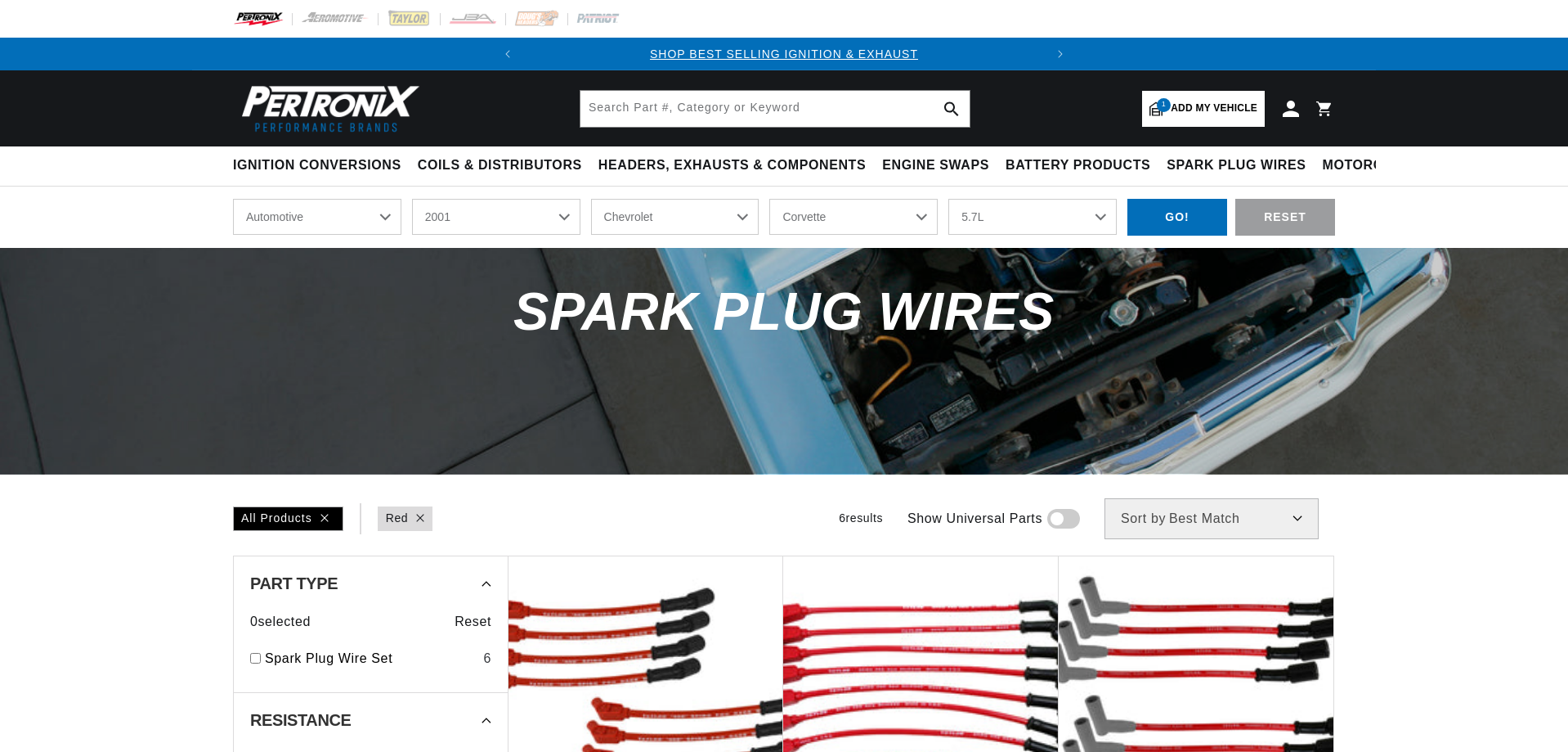
select select "2001"
select select "Chevrolet"
select select "Corvette"
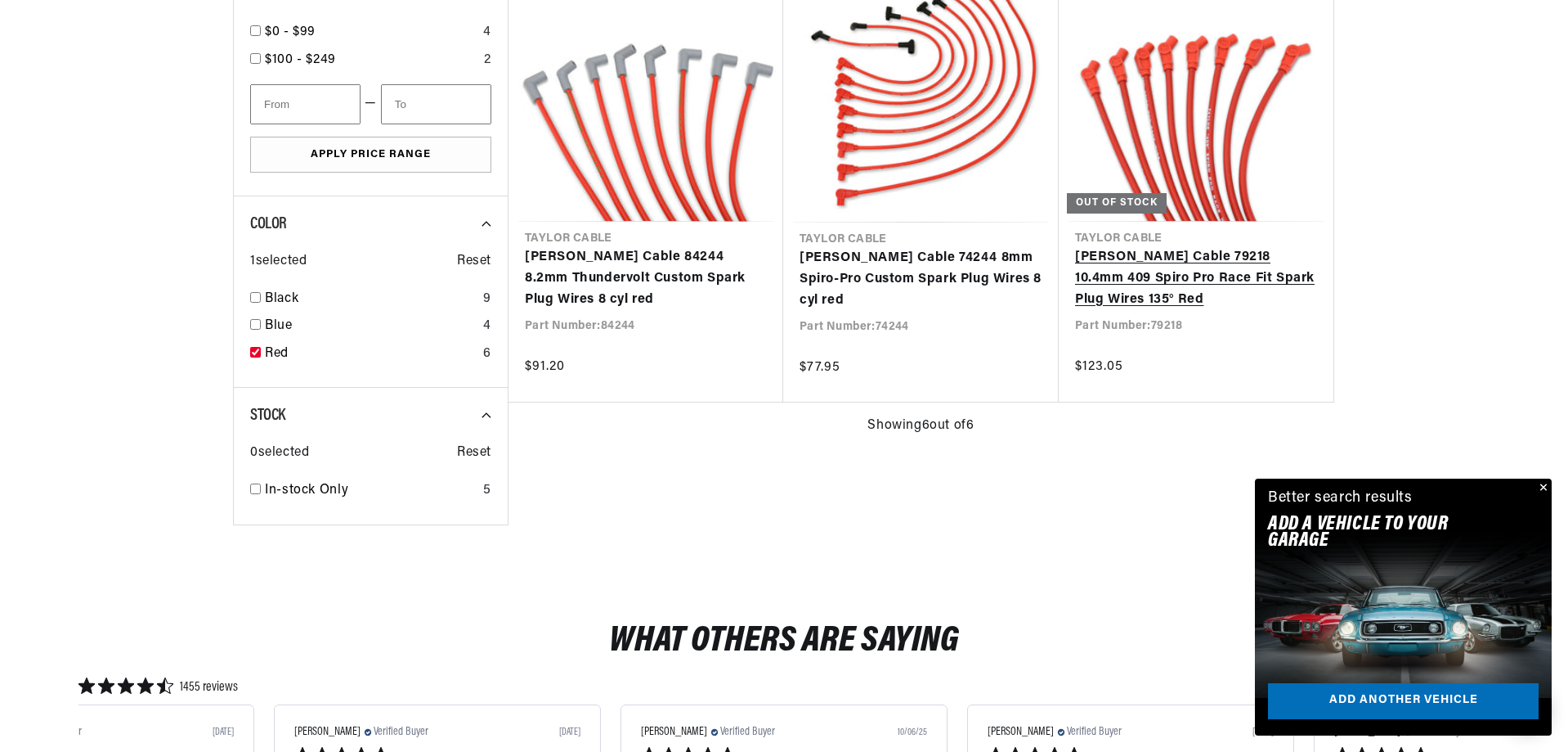
click at [1181, 277] on link "[PERSON_NAME] Cable 79218 10.4mm 409 Spiro Pro Race Fit Spark Plug Wires 135° R…" at bounding box center [1196, 278] width 242 height 63
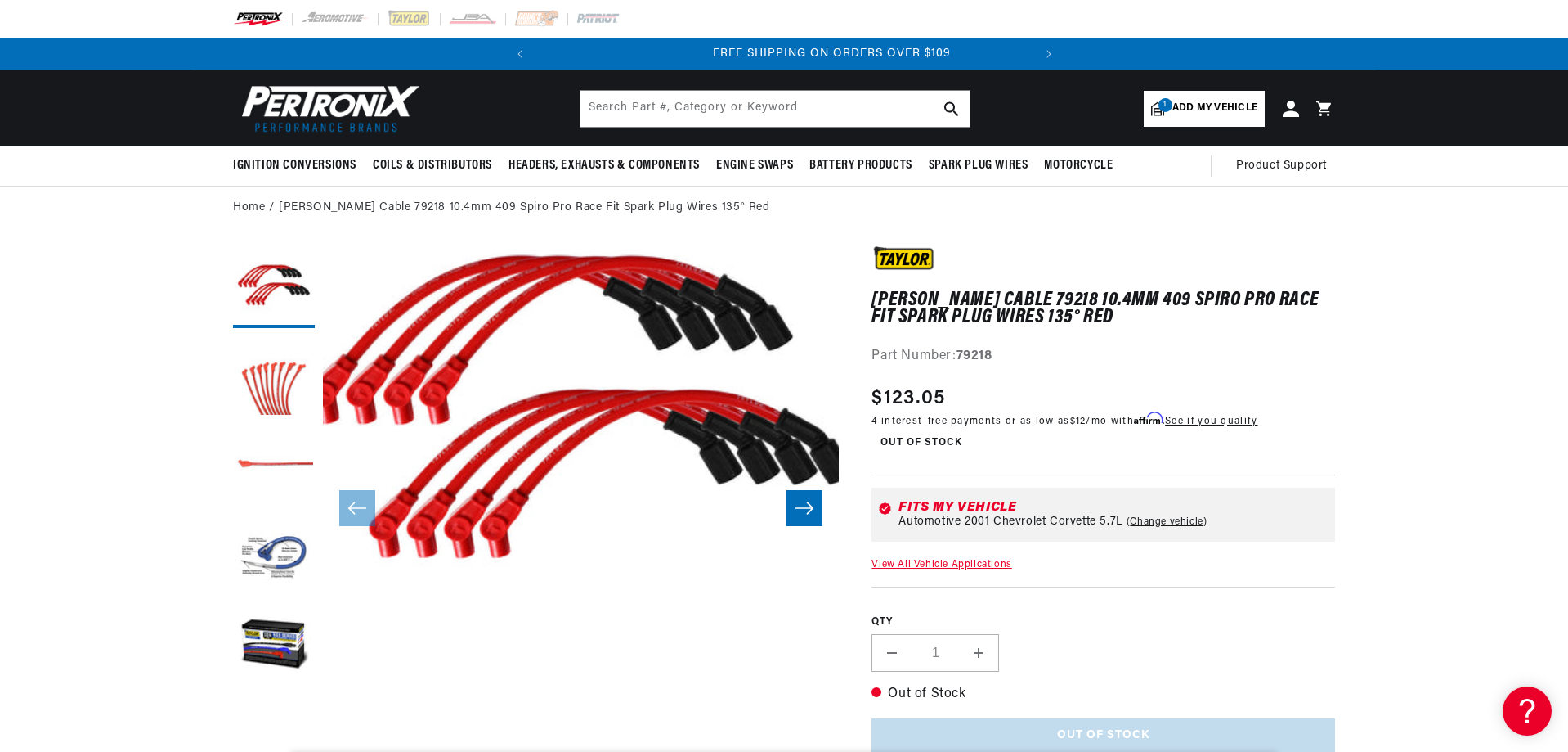
scroll to position [0, 496]
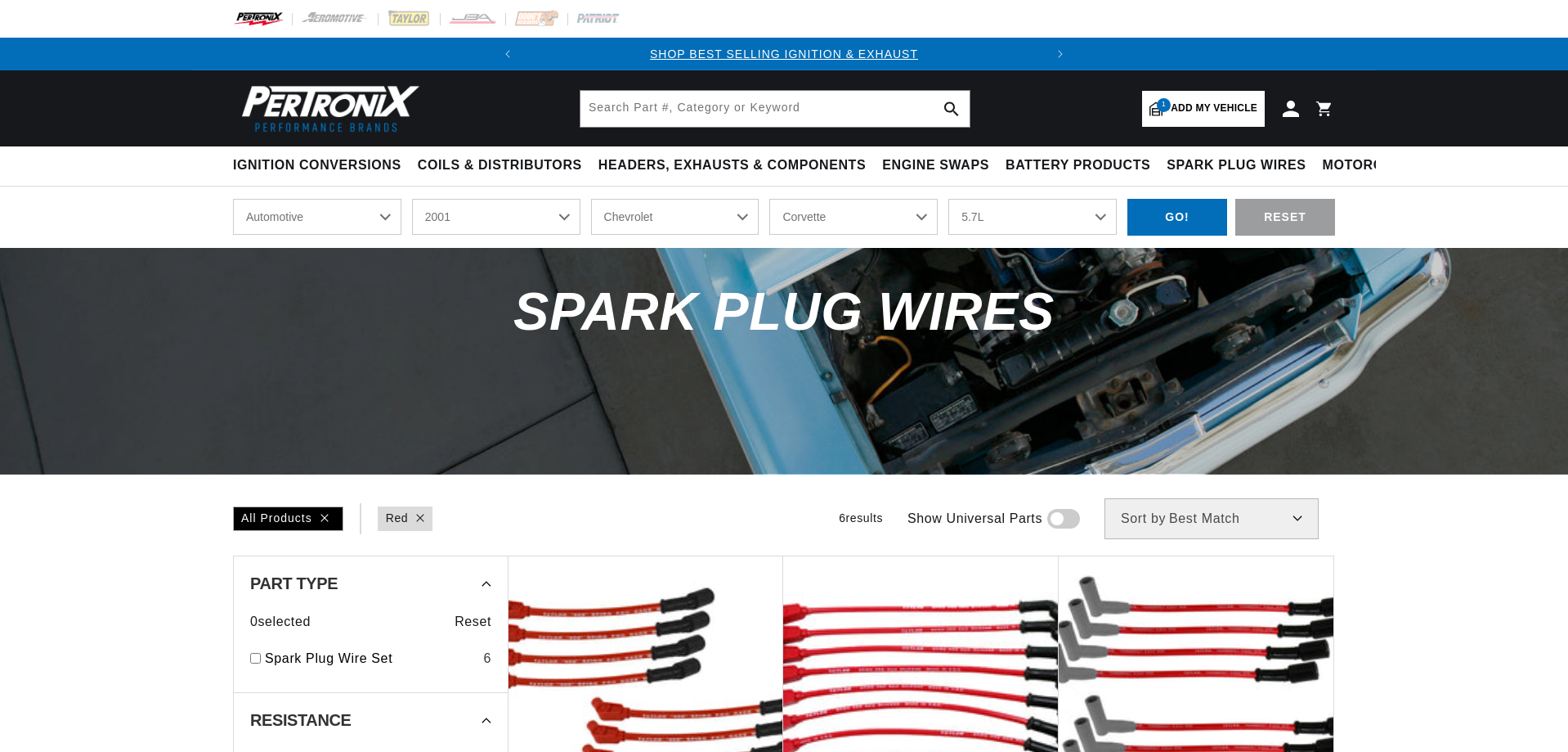
select select "2001"
select select "Chevrolet"
select select "Corvette"
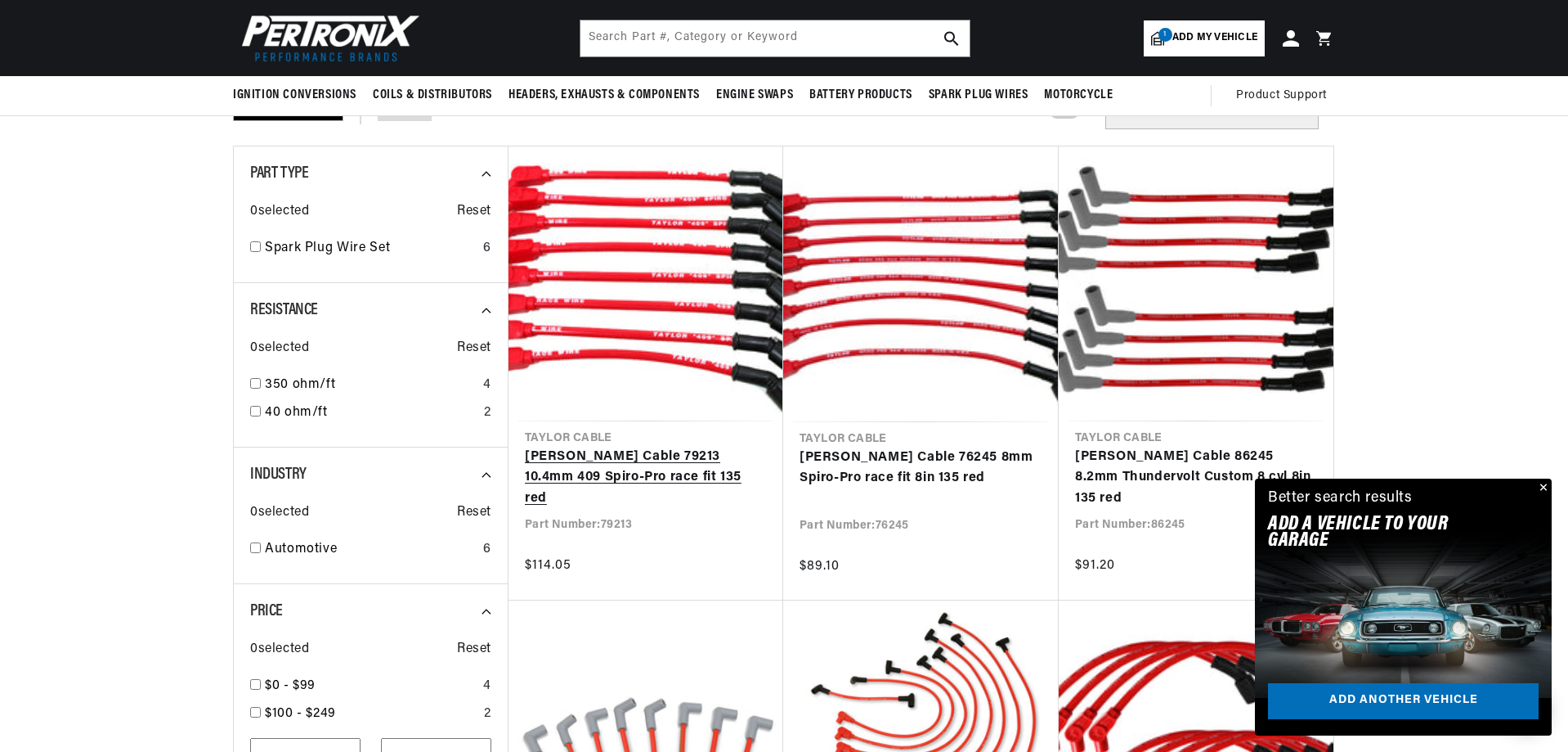
click at [568, 465] on link "[PERSON_NAME] Cable 79213 10.4mm 409 Spiro-Pro race fit 135 red" at bounding box center [646, 478] width 242 height 63
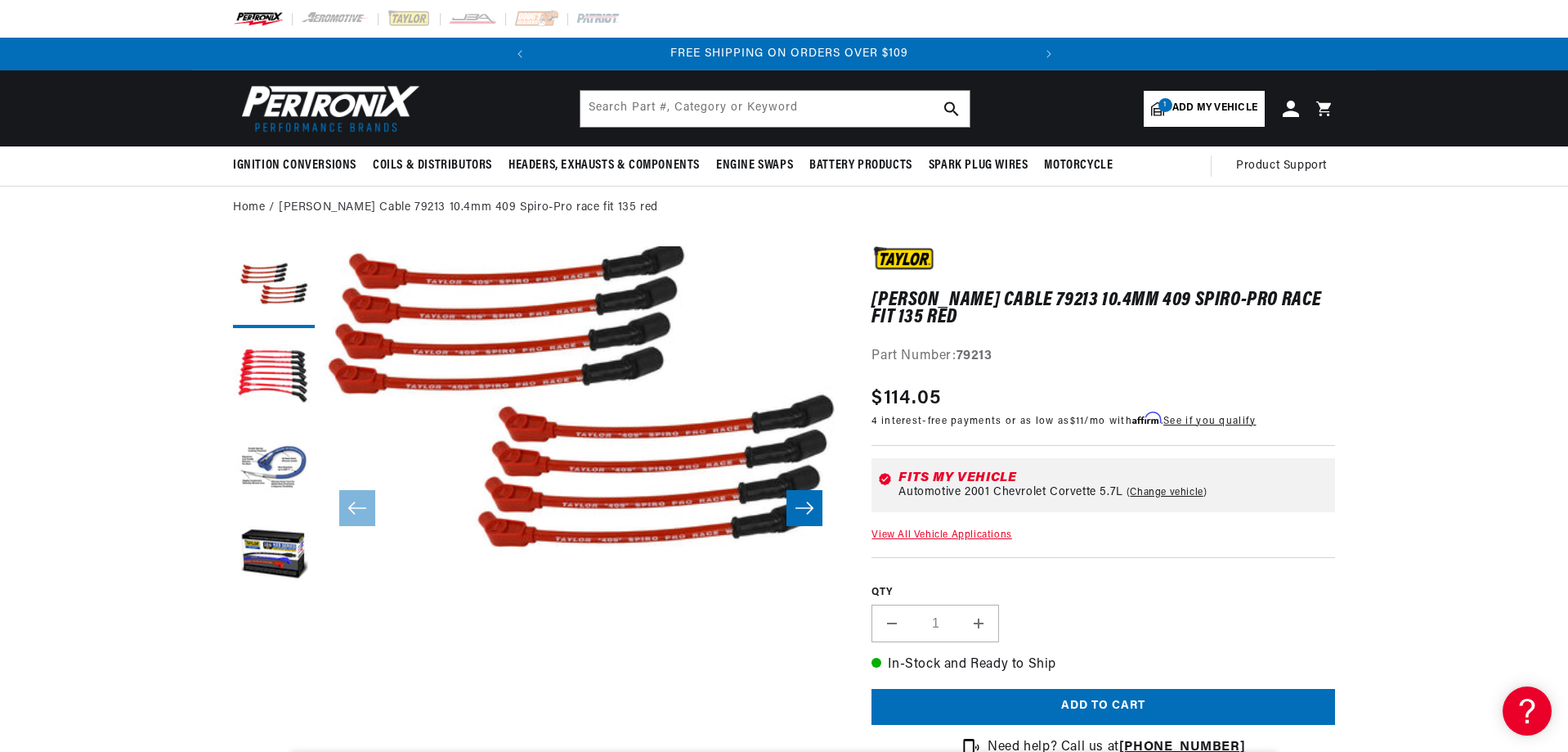
scroll to position [0, 496]
click at [904, 537] on link "View All Vehicle Applications" at bounding box center [941, 535] width 140 height 10
click at [1024, 305] on h1 "[PERSON_NAME] Cable 79213 10.4mm 409 Spiro-Pro race fit 135 red" at bounding box center [1103, 308] width 463 height 33
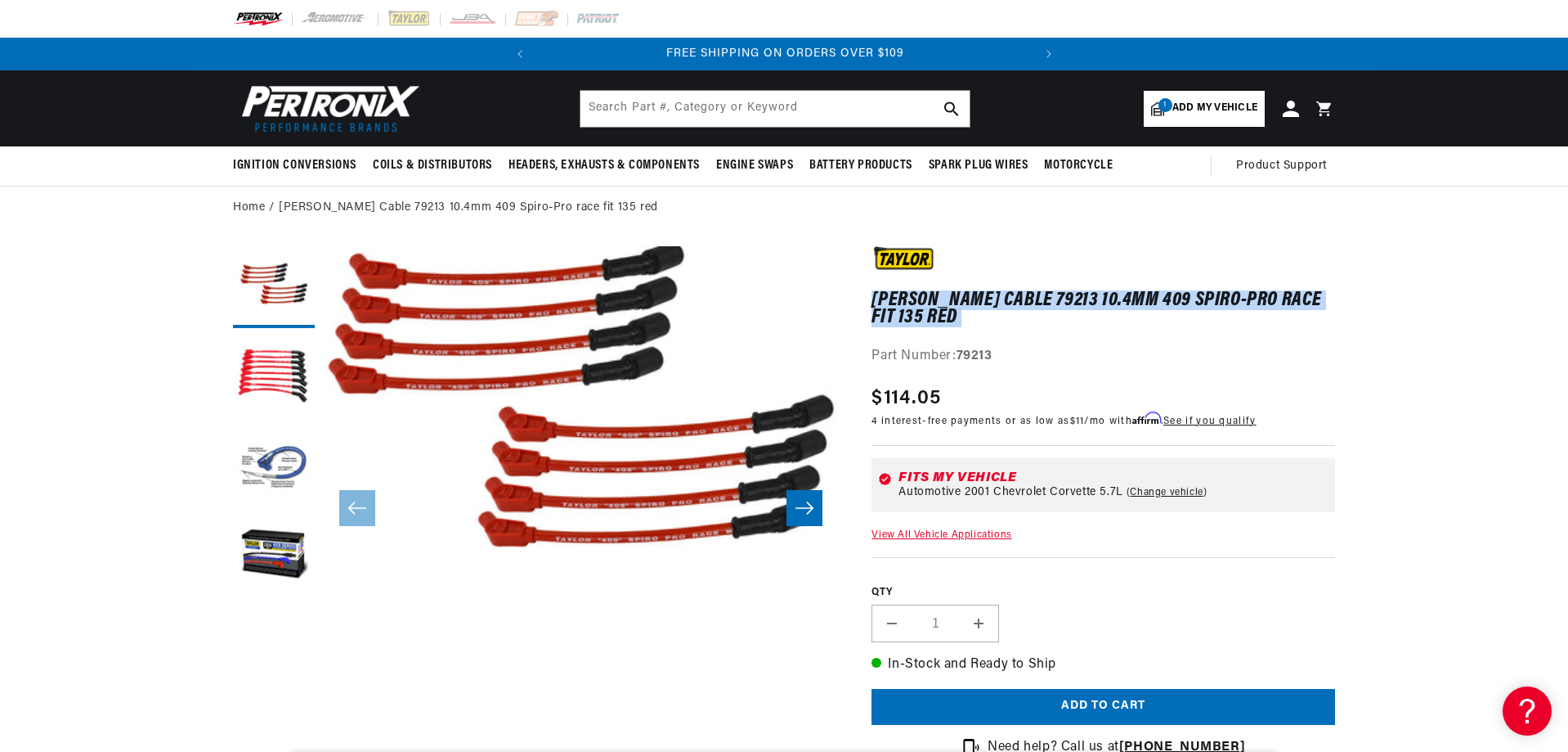
click at [1024, 305] on h1 "[PERSON_NAME] Cable 79213 10.4mm 409 Spiro-Pro race fit 135 red" at bounding box center [1103, 308] width 463 height 33
copy div "[PERSON_NAME] Cable 79213 10.4mm 409 Spiro-Pro race fit 135 red [PERSON_NAME] C…"
